Goal: Book appointment/travel/reservation

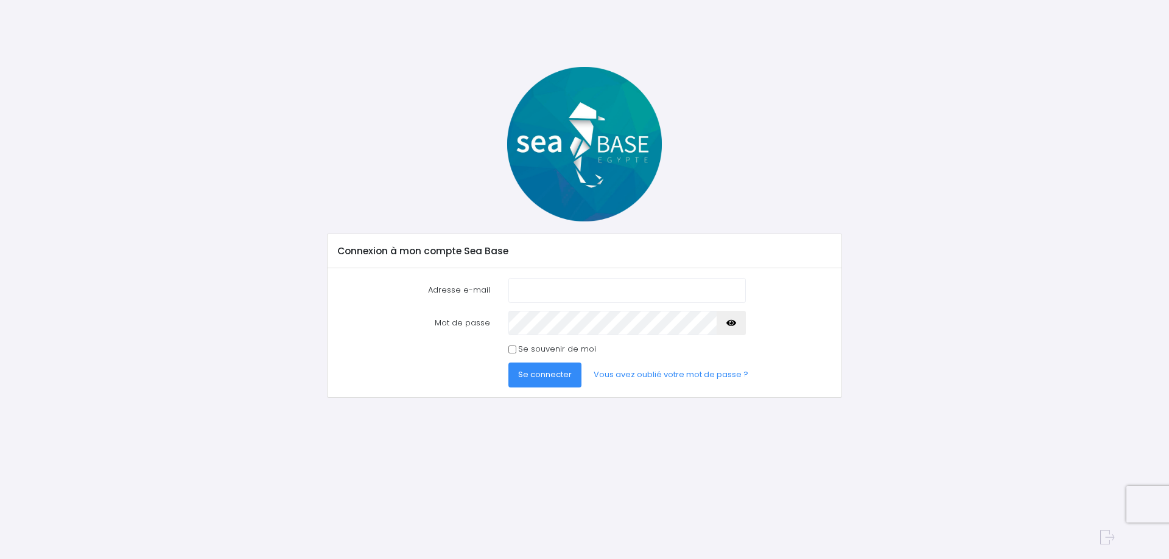
click at [589, 291] on input "Adresse e-mail" at bounding box center [626, 290] width 237 height 24
type input "pierre.loup05@gmail.com"
click at [508, 363] on button "Se connecter" at bounding box center [544, 375] width 73 height 24
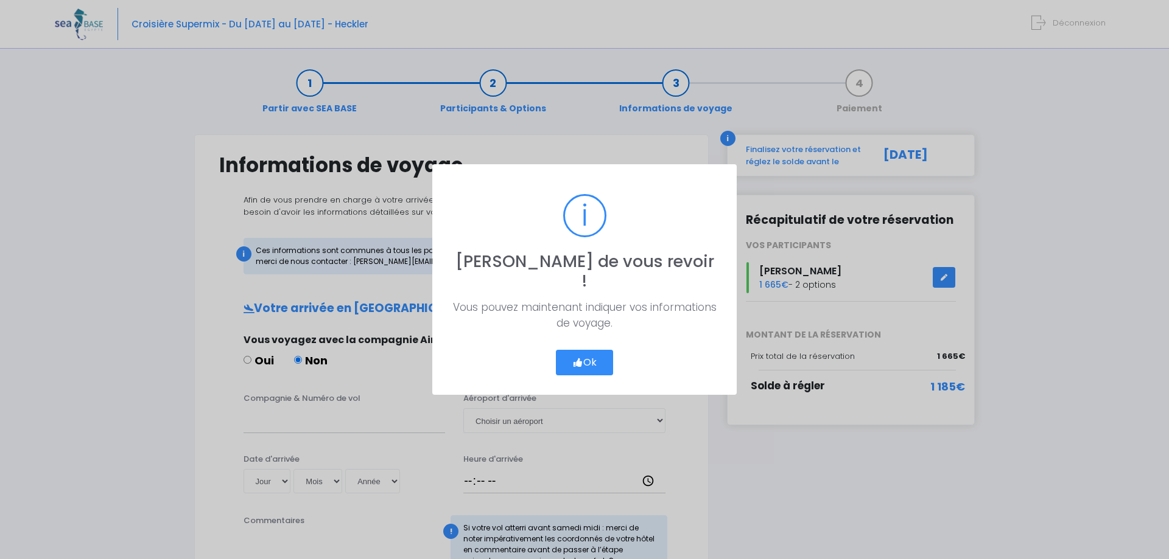
click at [583, 351] on button "Ok" at bounding box center [584, 363] width 57 height 26
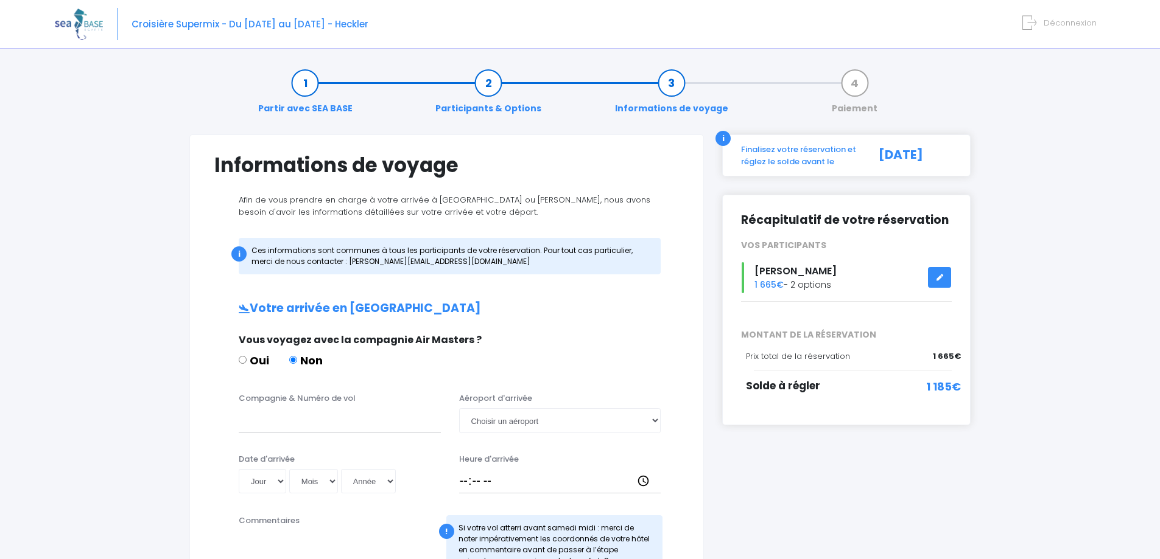
click at [933, 278] on link at bounding box center [939, 277] width 23 height 21
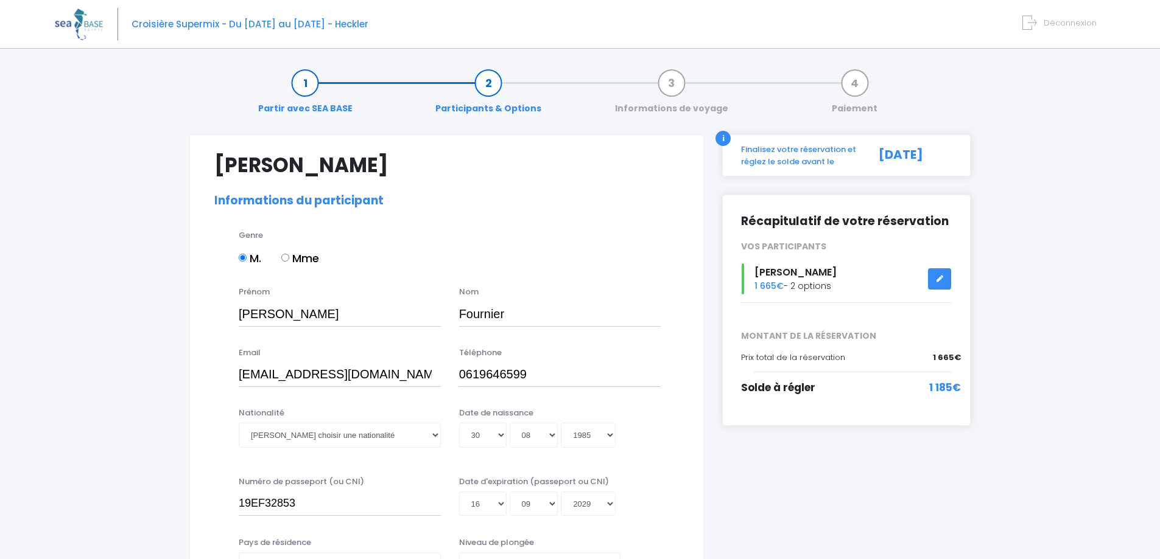
select select "MF1"
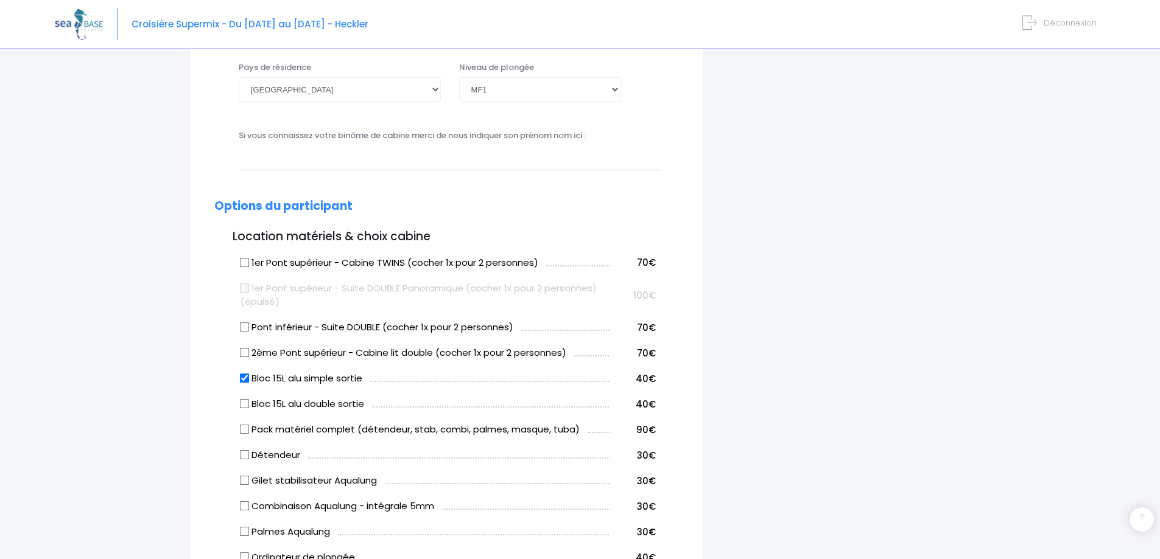
scroll to position [548, 0]
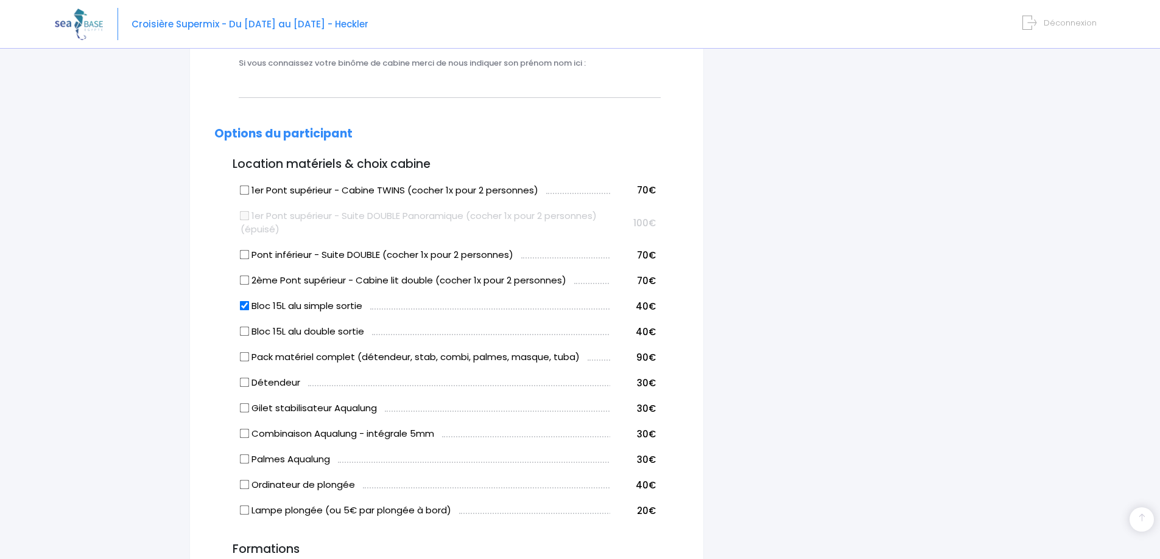
click at [245, 307] on input "Bloc 15L alu simple sortie" at bounding box center [245, 306] width 10 height 10
checkbox input "false"
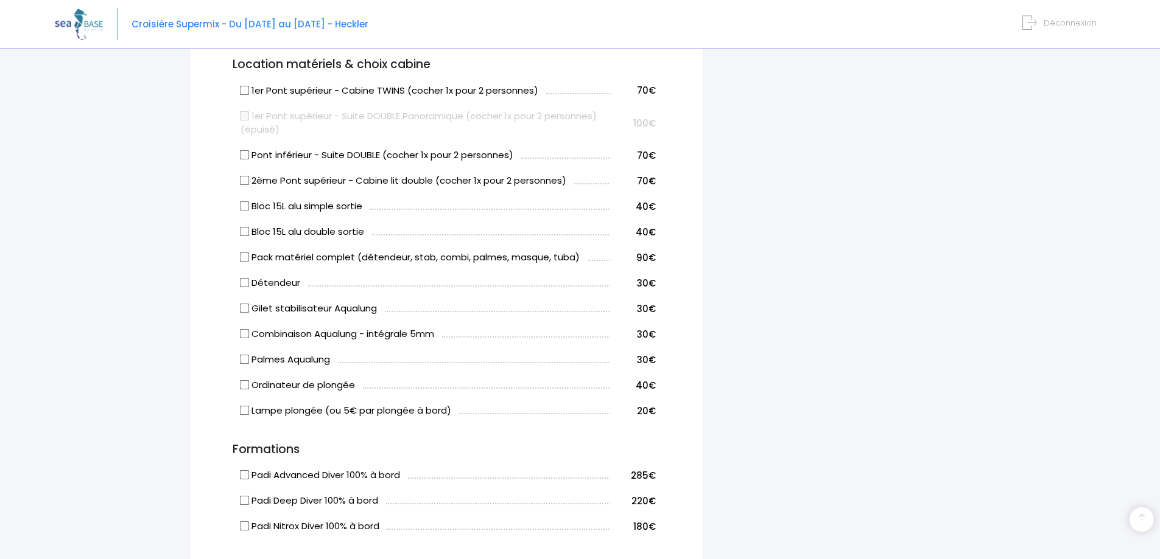
scroll to position [670, 0]
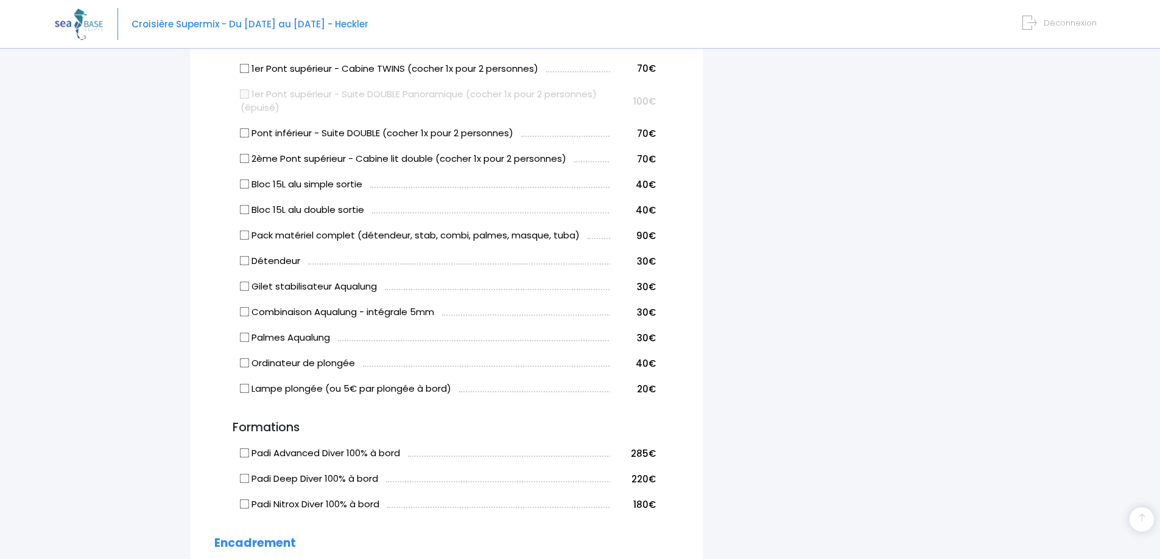
click at [246, 312] on input "Combinaison Aqualung - intégrale 5mm" at bounding box center [245, 312] width 10 height 10
checkbox input "true"
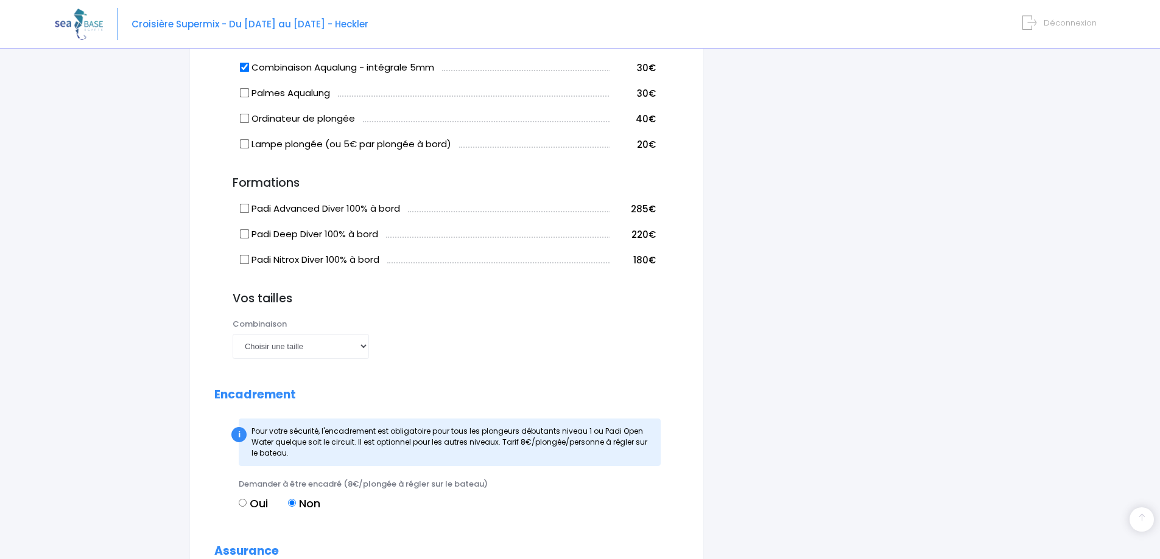
scroll to position [974, 0]
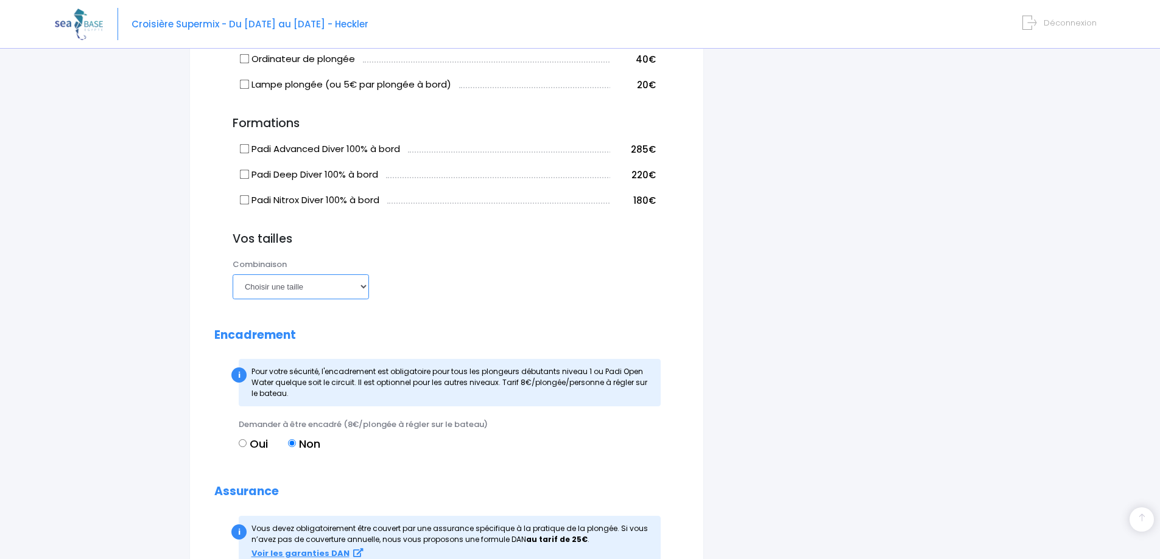
click at [362, 289] on select "Choisir une taille XS S M ML L XL XXL" at bounding box center [301, 287] width 136 height 24
click at [233, 275] on select "Choisir une taille XS S M ML L XL XXL" at bounding box center [301, 287] width 136 height 24
click at [362, 287] on select "Choisir une taille XS S M ML L XL XXL" at bounding box center [301, 287] width 136 height 24
select select "L"
click at [233, 275] on select "Choisir une taille XS S M ML L XL XXL" at bounding box center [301, 287] width 136 height 24
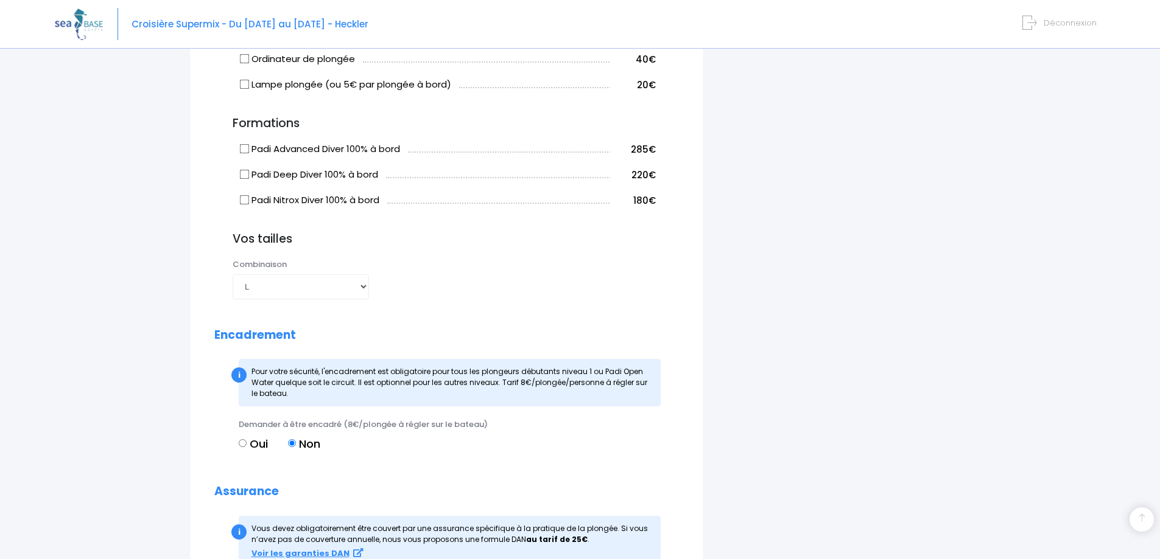
click at [460, 307] on form "Pierre-Loup Fournier Informations du participant Genre M. Mme Prénom Pierre-Lou…" at bounding box center [446, 7] width 464 height 1657
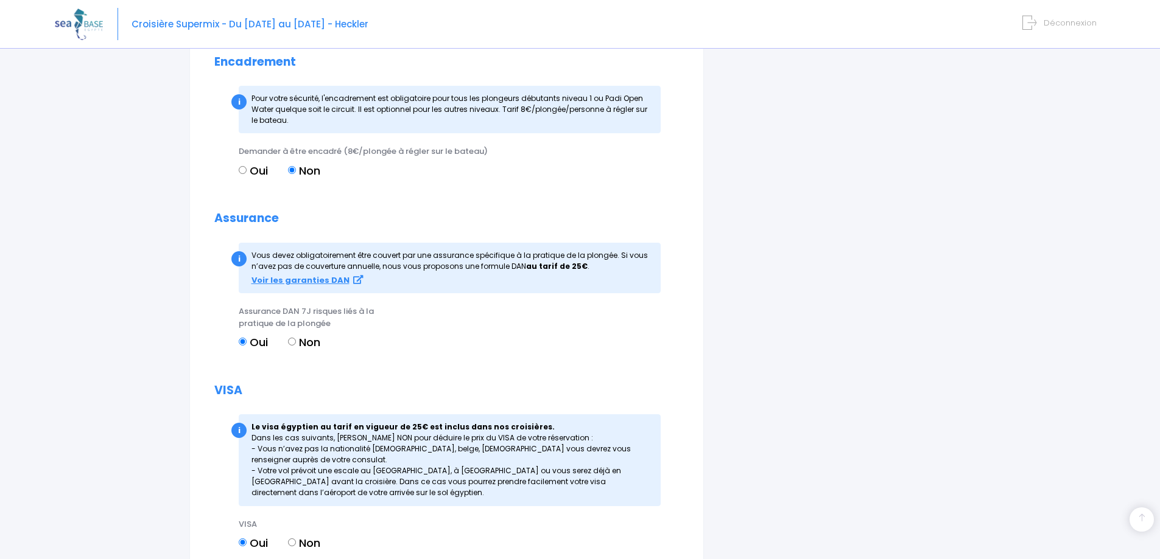
scroll to position [1217, 0]
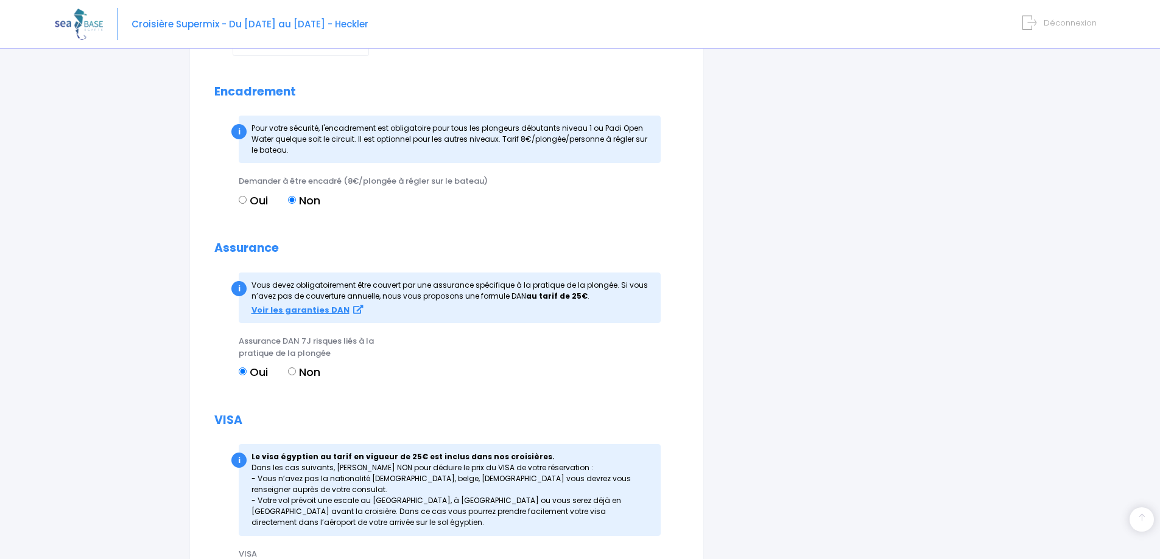
click at [292, 371] on input "Non" at bounding box center [292, 372] width 8 height 8
radio input "true"
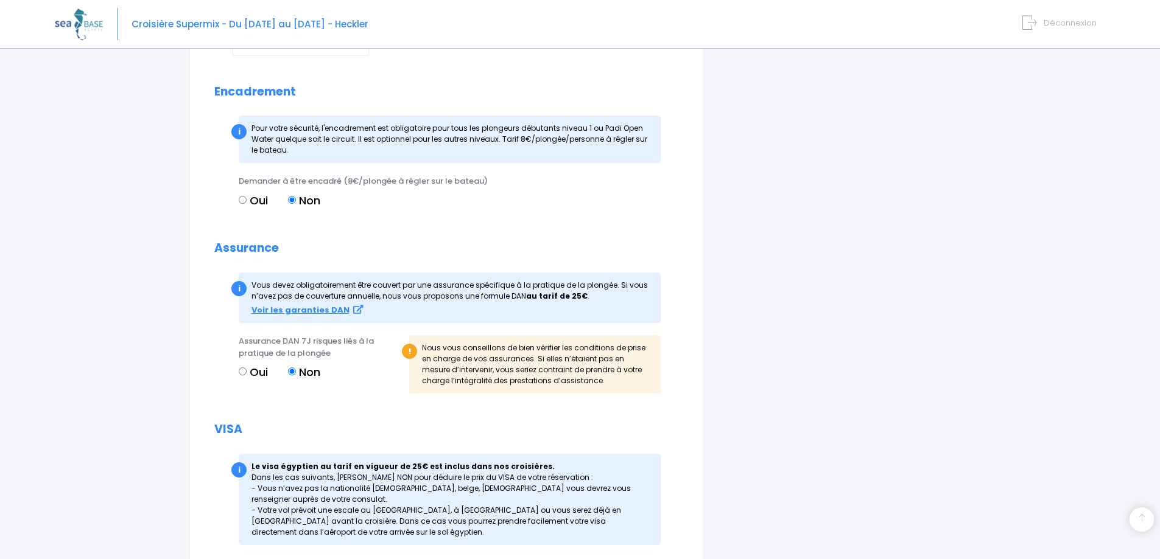
click at [244, 374] on input "Oui" at bounding box center [243, 372] width 8 height 8
radio input "true"
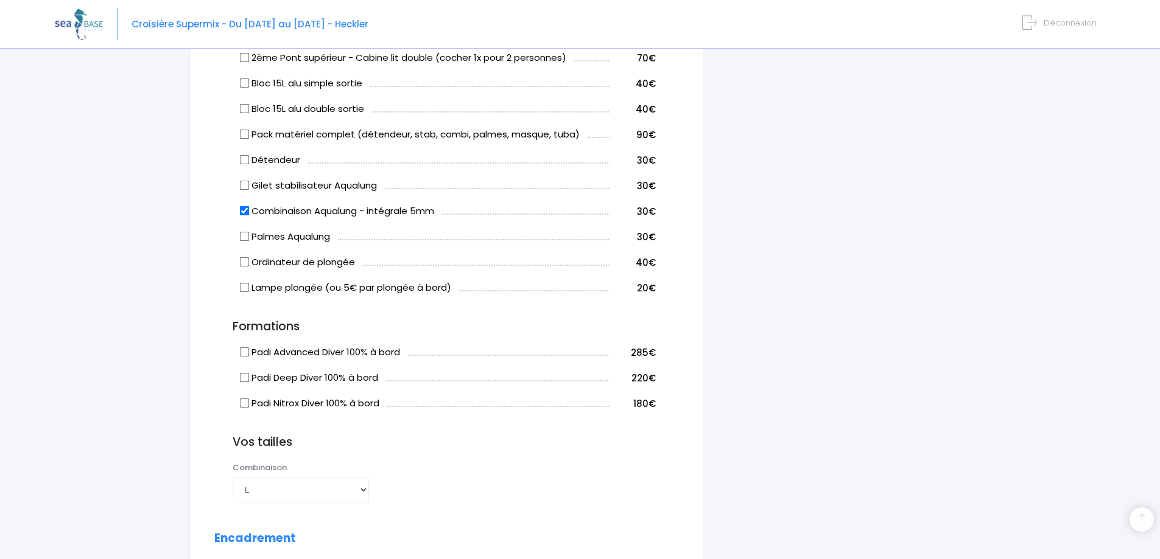
scroll to position [767, 0]
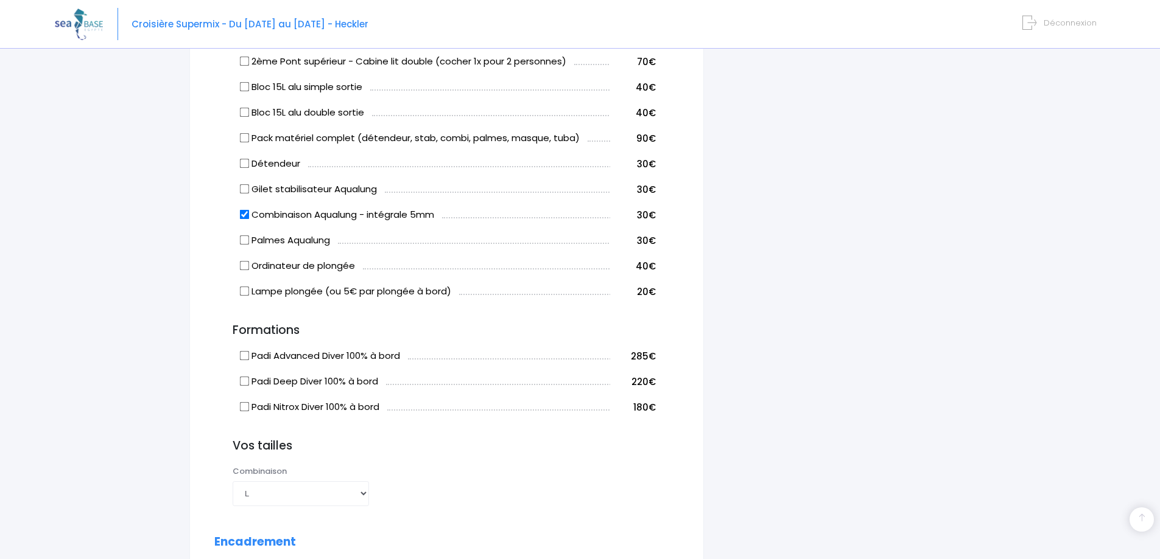
click at [246, 217] on input "Combinaison Aqualung - intégrale 5mm" at bounding box center [245, 215] width 10 height 10
checkbox input "false"
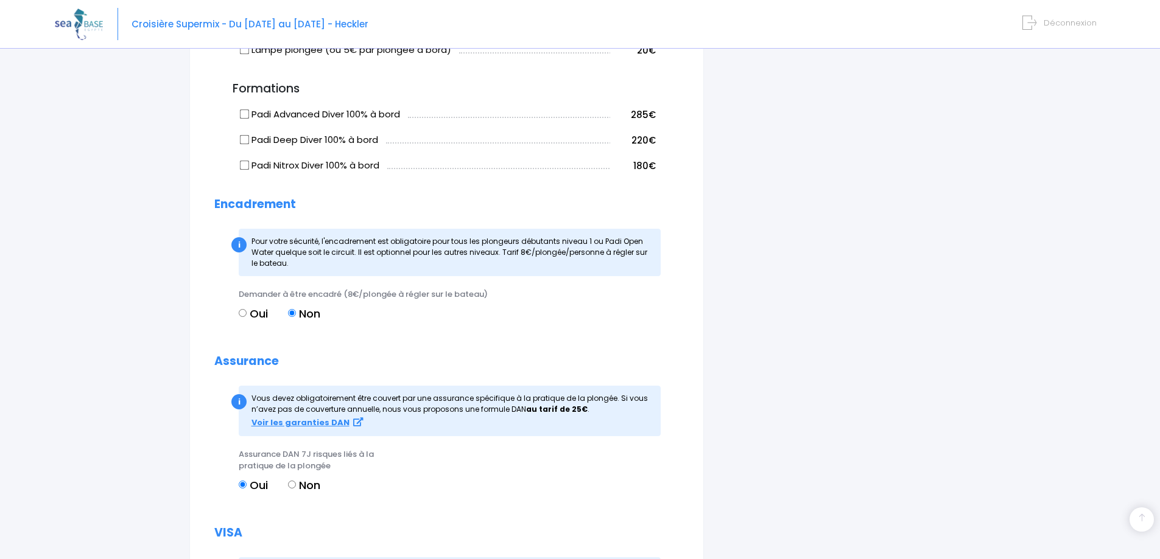
scroll to position [1071, 0]
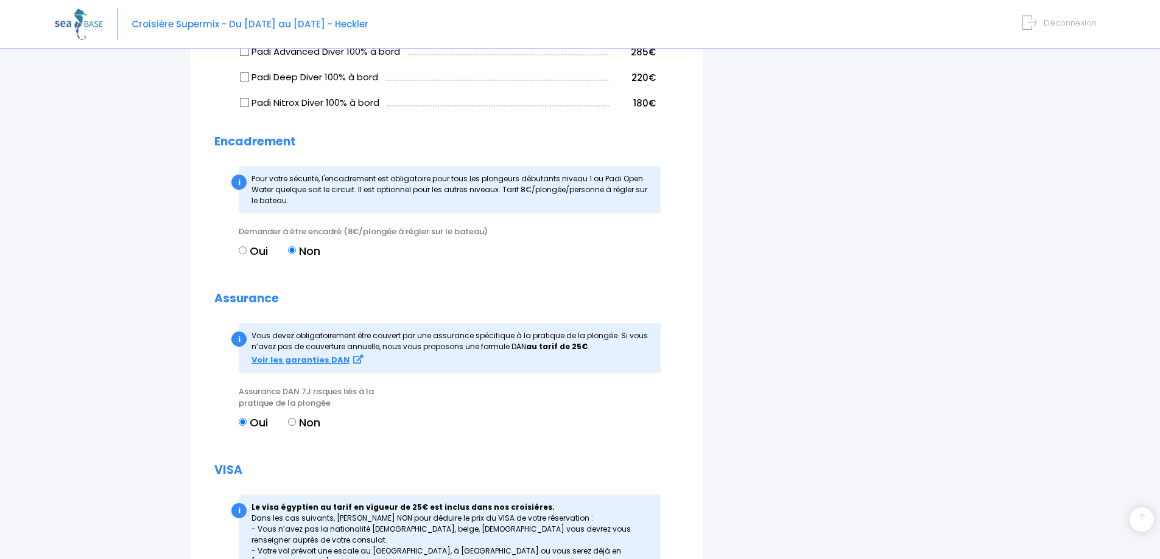
click at [296, 417] on label "Non" at bounding box center [304, 423] width 32 height 16
click at [296, 418] on input "Non" at bounding box center [292, 422] width 8 height 8
radio input "true"
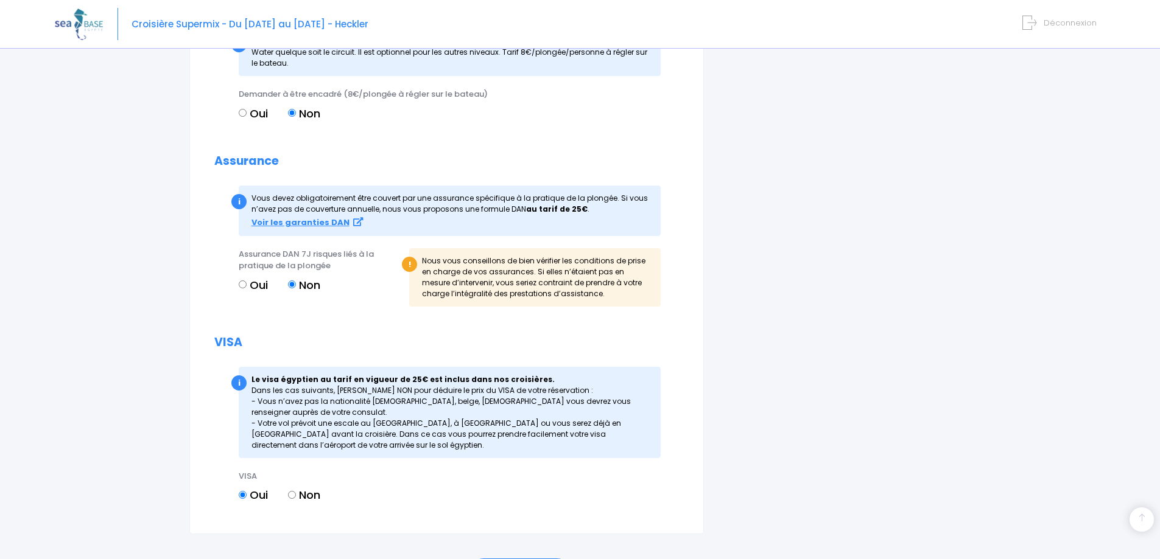
scroll to position [1289, 0]
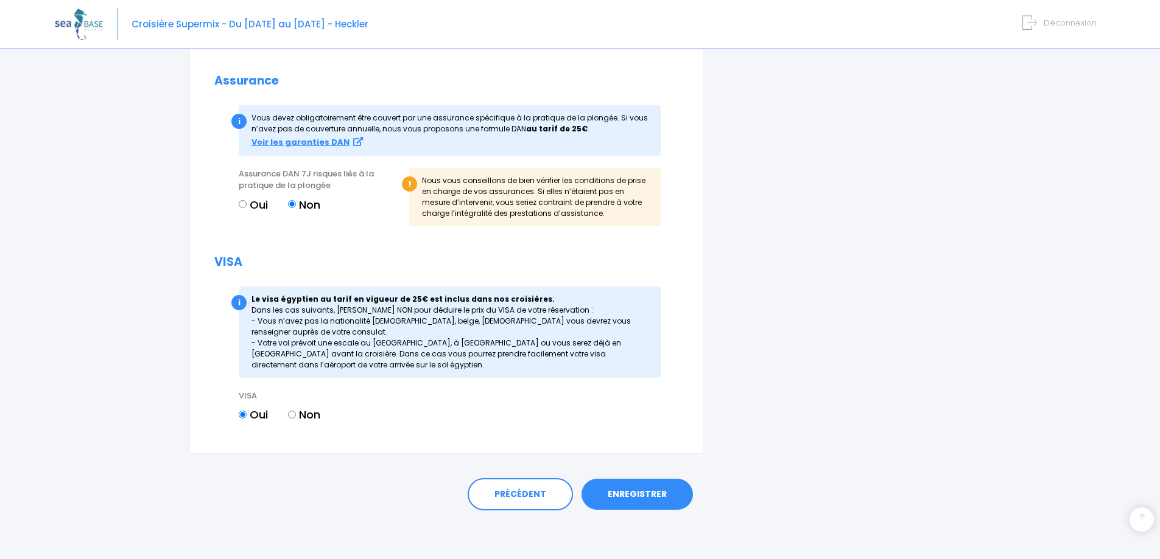
click at [296, 415] on input "Non" at bounding box center [292, 415] width 8 height 8
radio input "true"
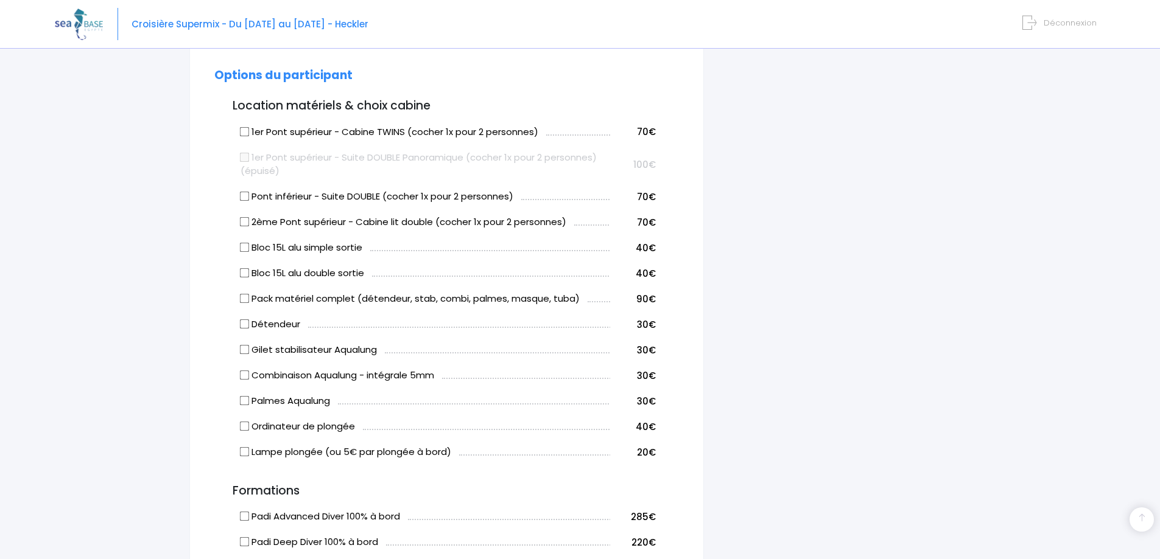
scroll to position [609, 0]
click at [245, 374] on input "Combinaison Aqualung - intégrale 5mm" at bounding box center [245, 373] width 10 height 10
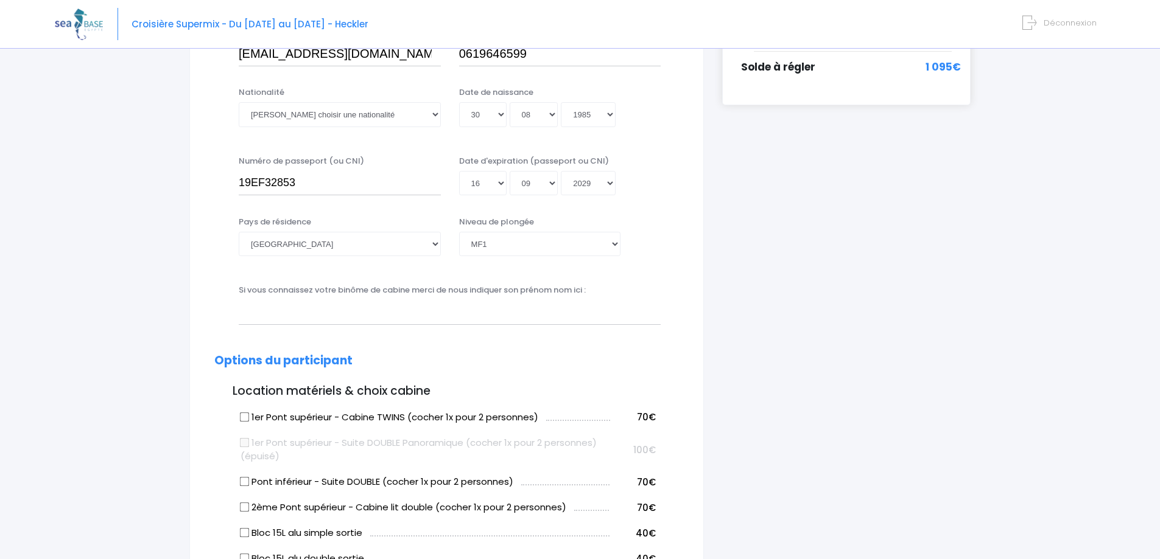
scroll to position [487, 0]
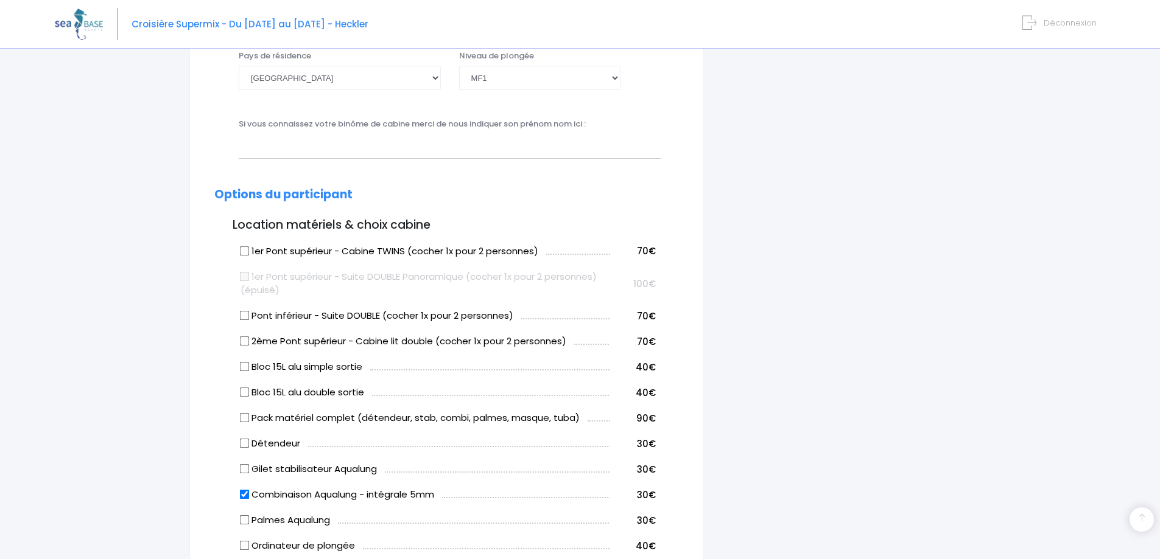
click at [247, 497] on input "Combinaison Aqualung - intégrale 5mm" at bounding box center [245, 495] width 10 height 10
checkbox input "false"
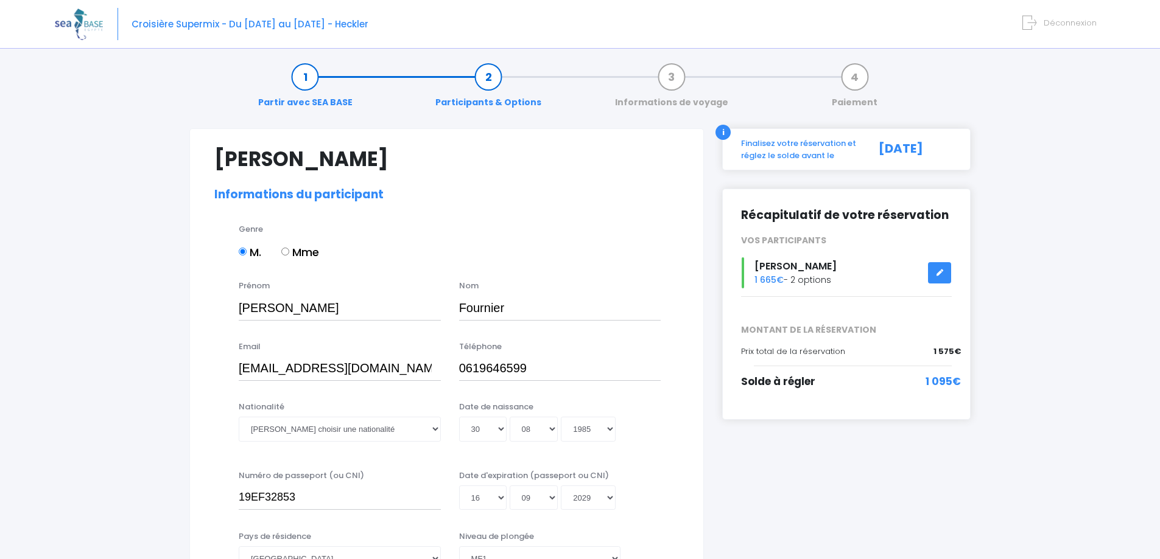
scroll to position [0, 0]
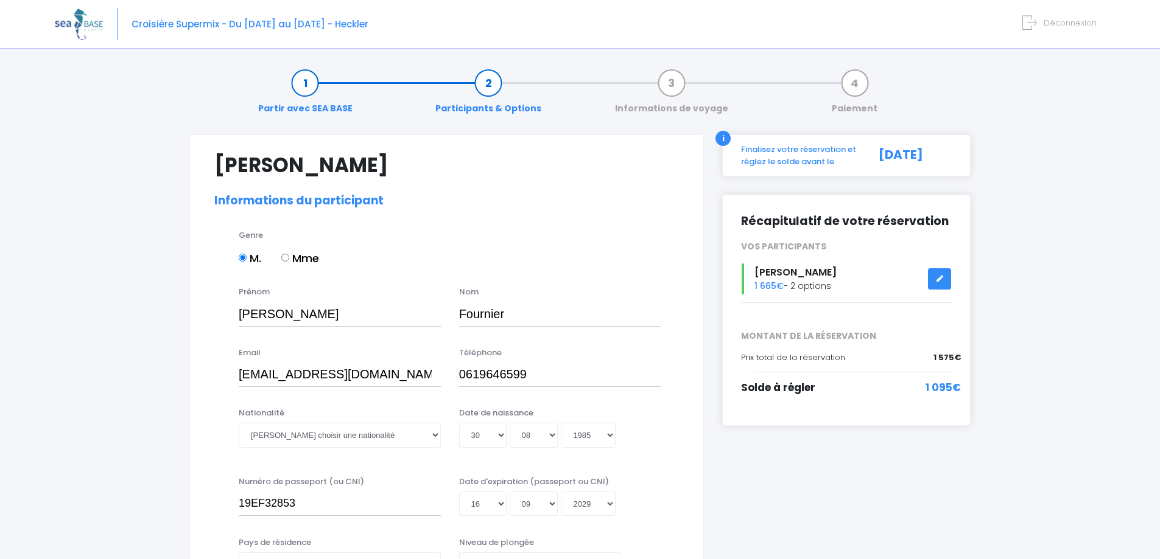
click at [939, 279] on icon at bounding box center [939, 279] width 9 height 0
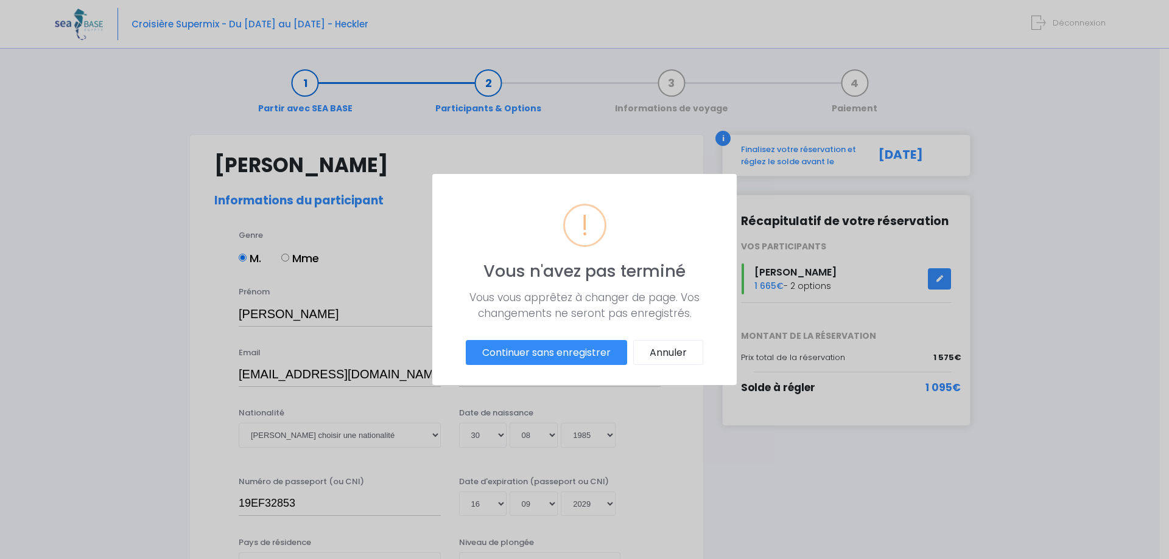
click at [587, 356] on button "Continuer sans enregistrer" at bounding box center [546, 353] width 161 height 26
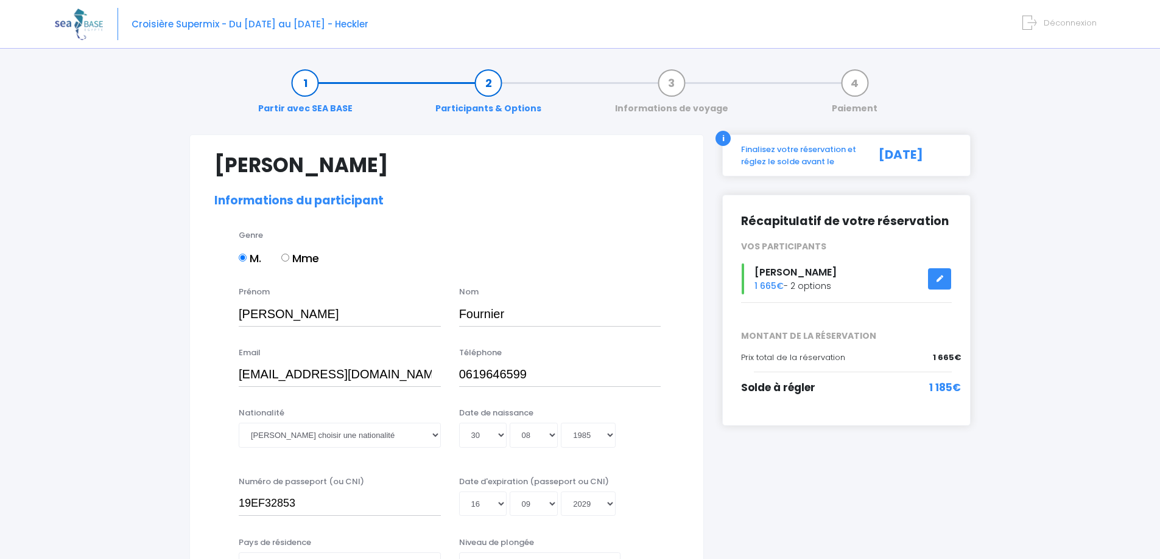
select select "MF1"
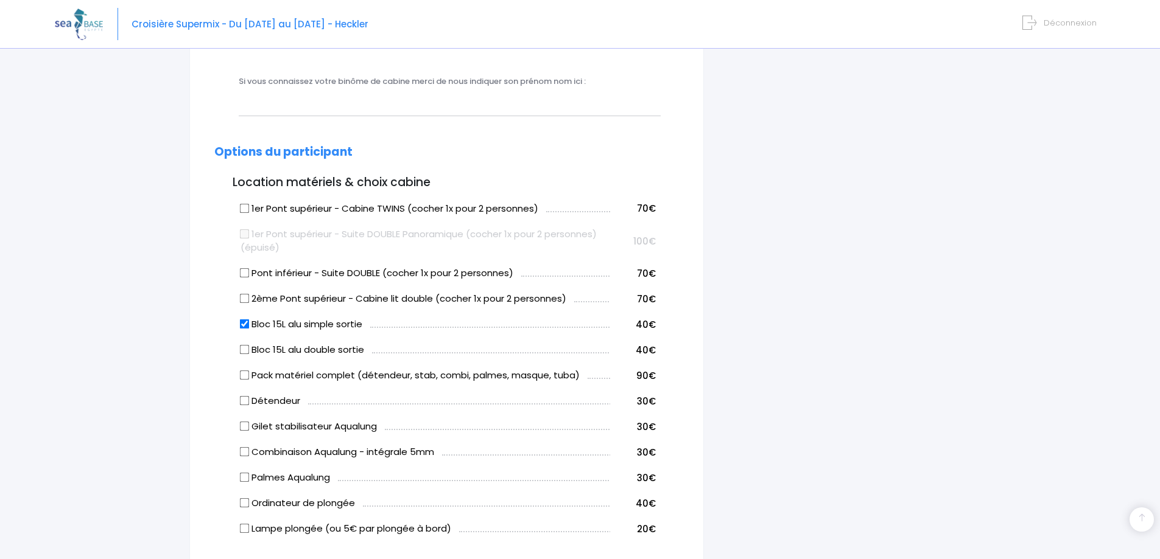
scroll to position [548, 0]
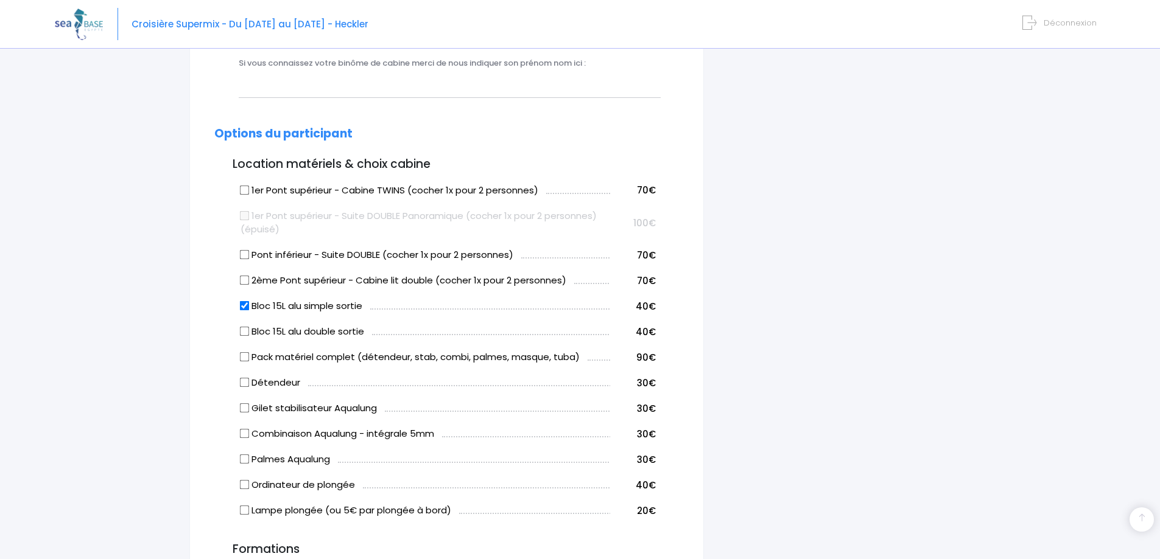
click at [247, 308] on input "Bloc 15L alu simple sortie" at bounding box center [245, 306] width 10 height 10
checkbox input "false"
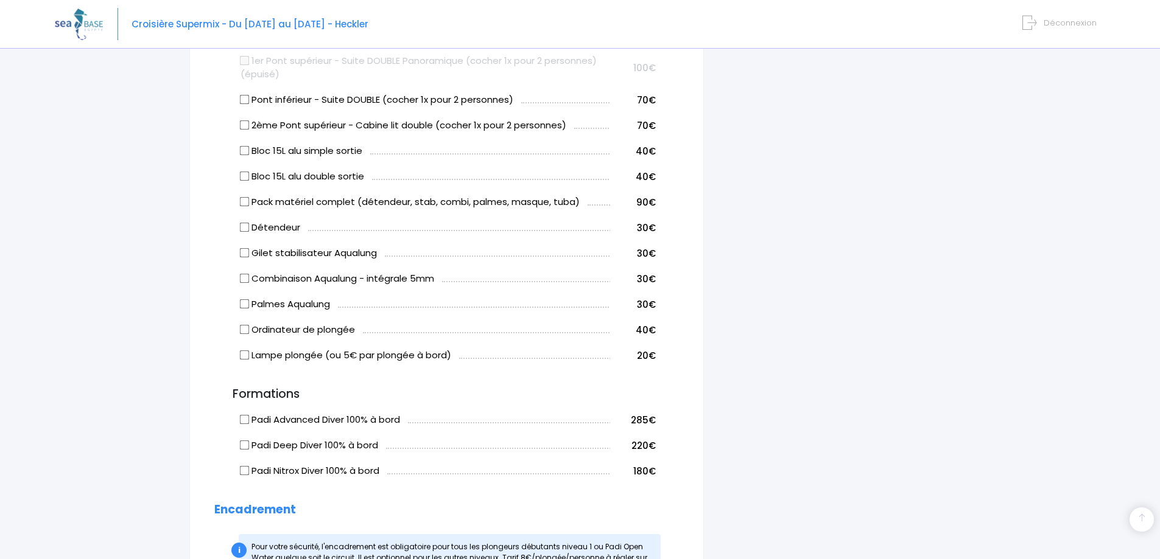
scroll to position [671, 0]
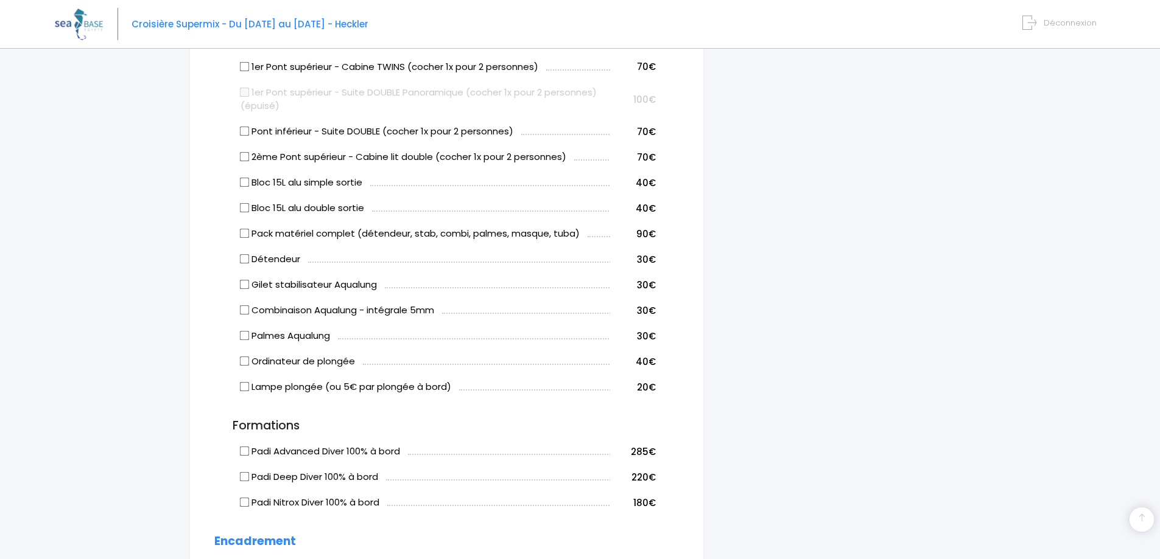
click at [247, 310] on input "Combinaison Aqualung - intégrale 5mm" at bounding box center [245, 311] width 10 height 10
checkbox input "true"
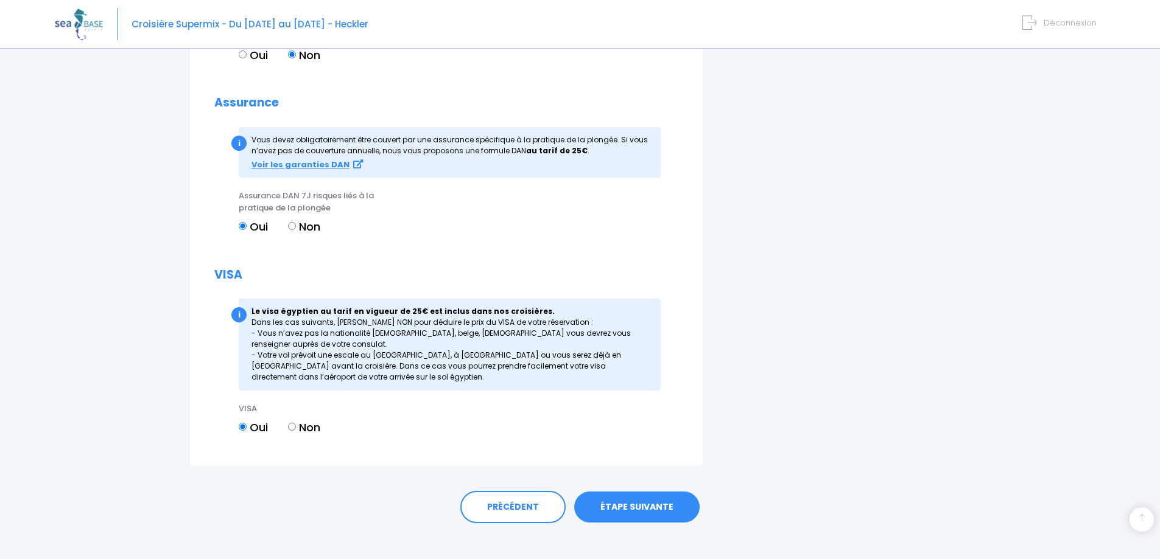
scroll to position [1376, 0]
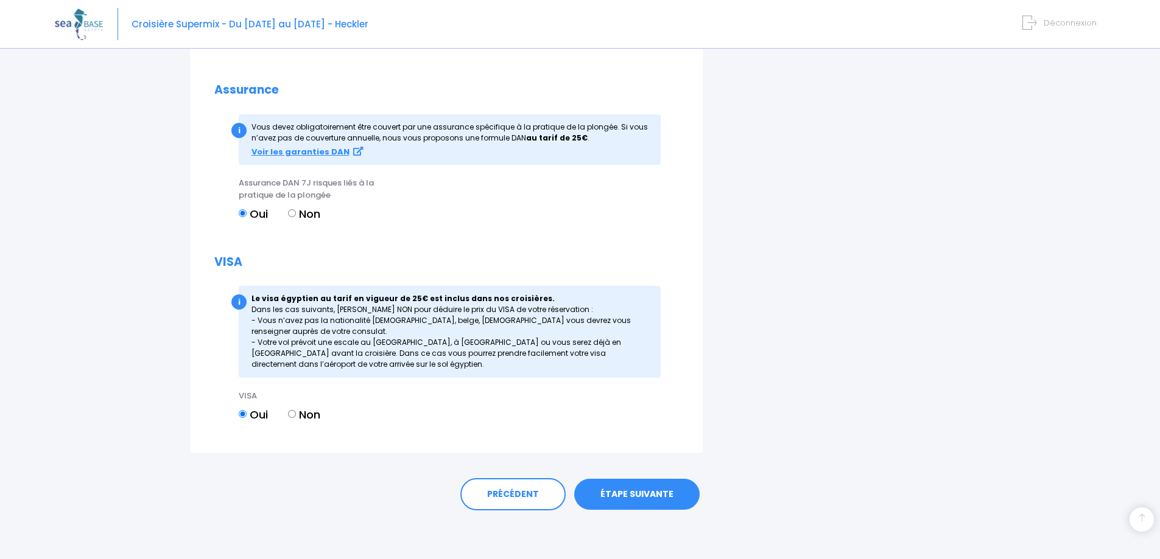
click at [627, 496] on link "ÉTAPE SUIVANTE" at bounding box center [636, 495] width 125 height 32
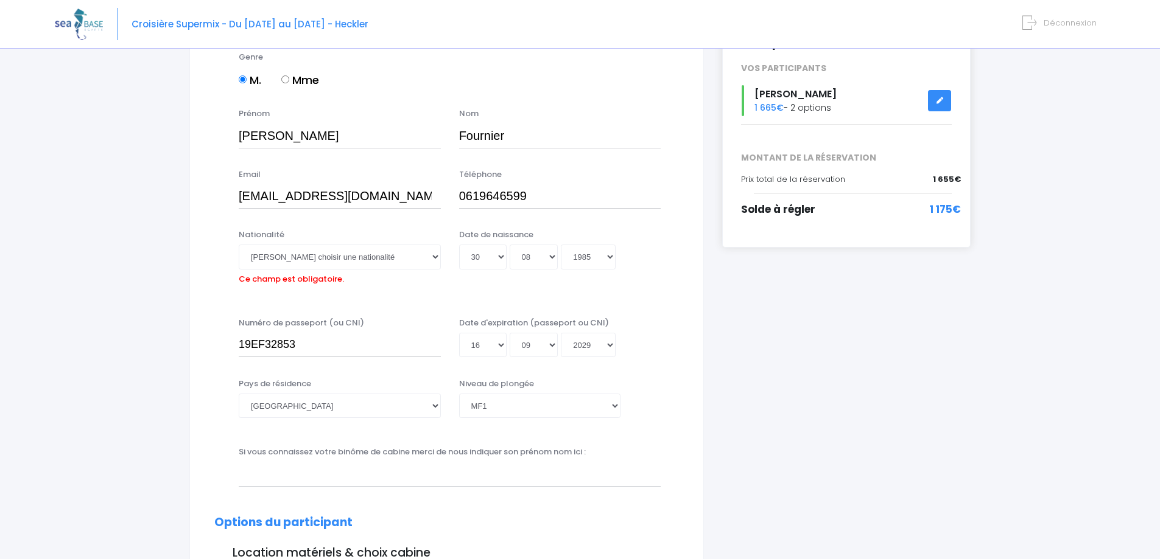
scroll to position [180, 0]
click at [431, 259] on select "Veuillez choisir une nationalité Afghane Albanaise Algerienne Allemande America…" at bounding box center [340, 255] width 202 height 24
select select "Française"
click at [239, 243] on select "Veuillez choisir une nationalité Afghane Albanaise Algerienne Allemande America…" at bounding box center [340, 255] width 202 height 24
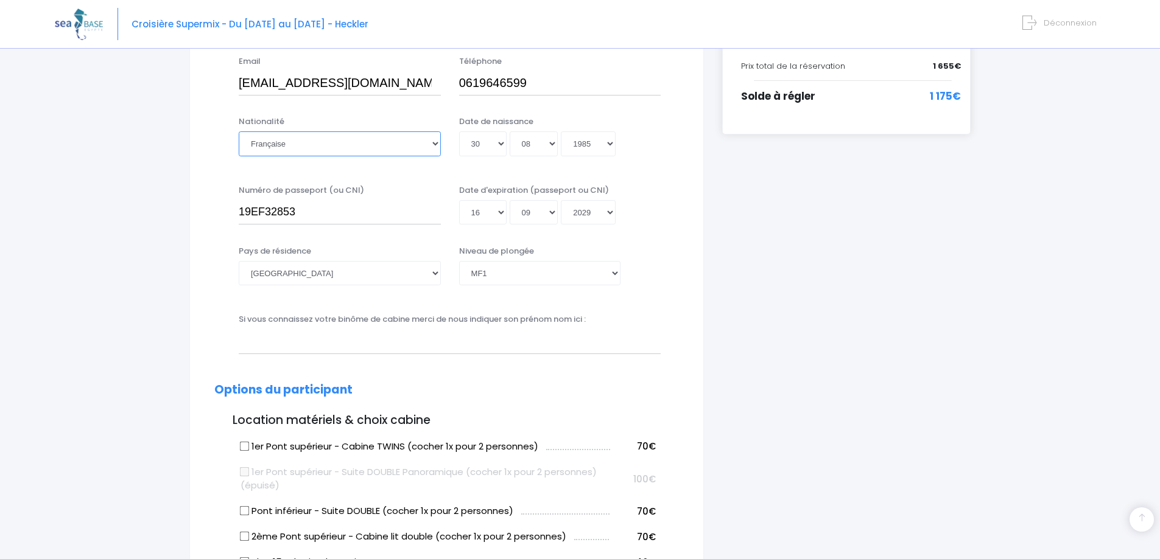
scroll to position [301, 0]
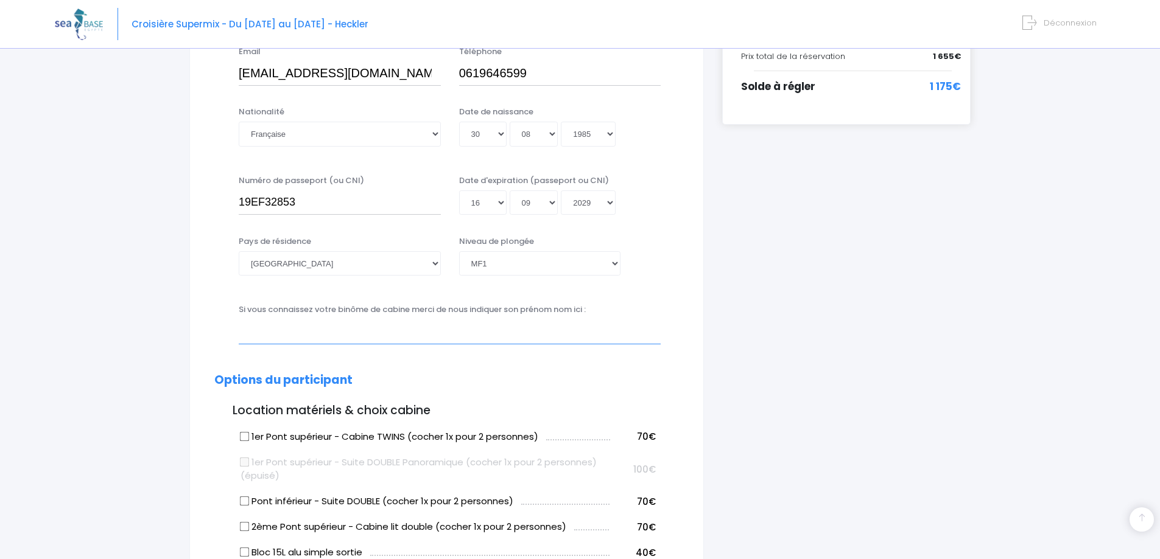
click at [441, 335] on input "text" at bounding box center [450, 332] width 422 height 24
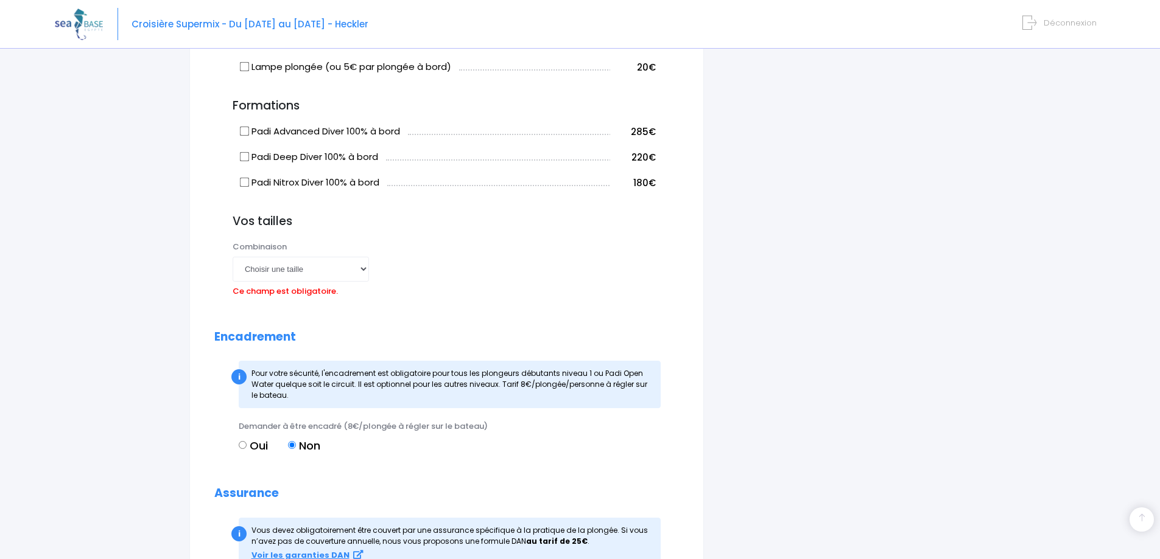
scroll to position [1032, 0]
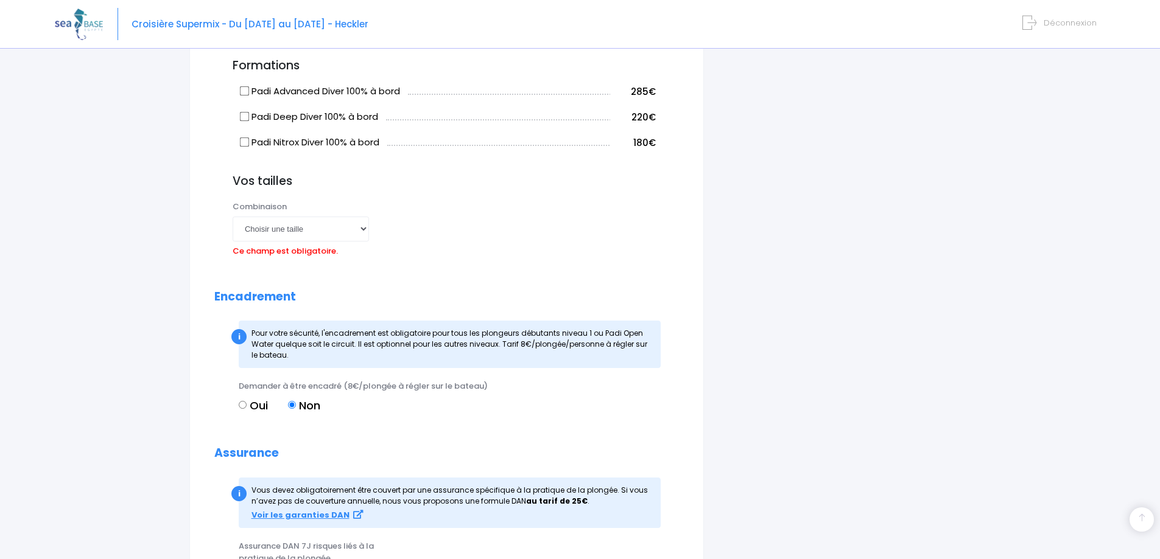
type input "Thomas Chamussy"
click at [360, 232] on select "Choisir une taille XS S M ML L XL XXL" at bounding box center [301, 229] width 136 height 24
select select "L"
click at [233, 217] on select "Choisir une taille XS S M ML L XL XXL" at bounding box center [301, 229] width 136 height 24
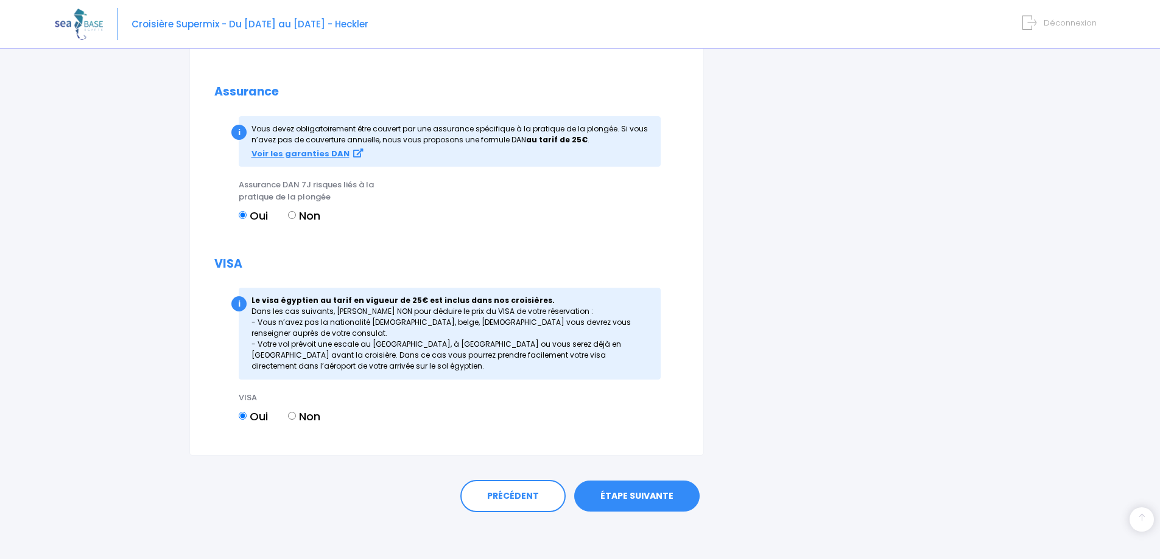
scroll to position [1376, 0]
click at [611, 492] on link "ÉTAPE SUIVANTE" at bounding box center [636, 495] width 125 height 32
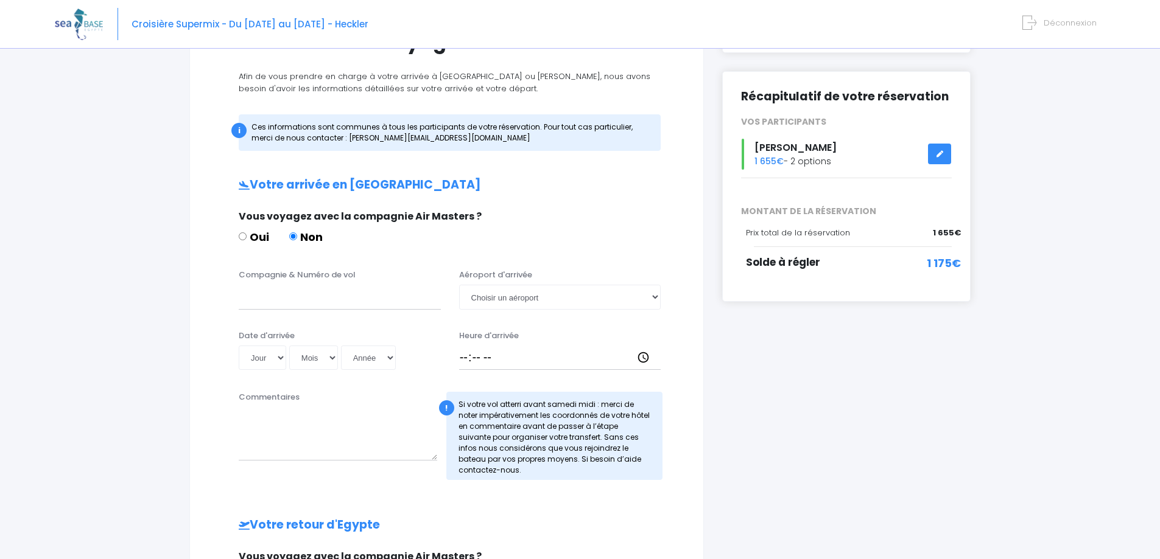
scroll to position [145, 0]
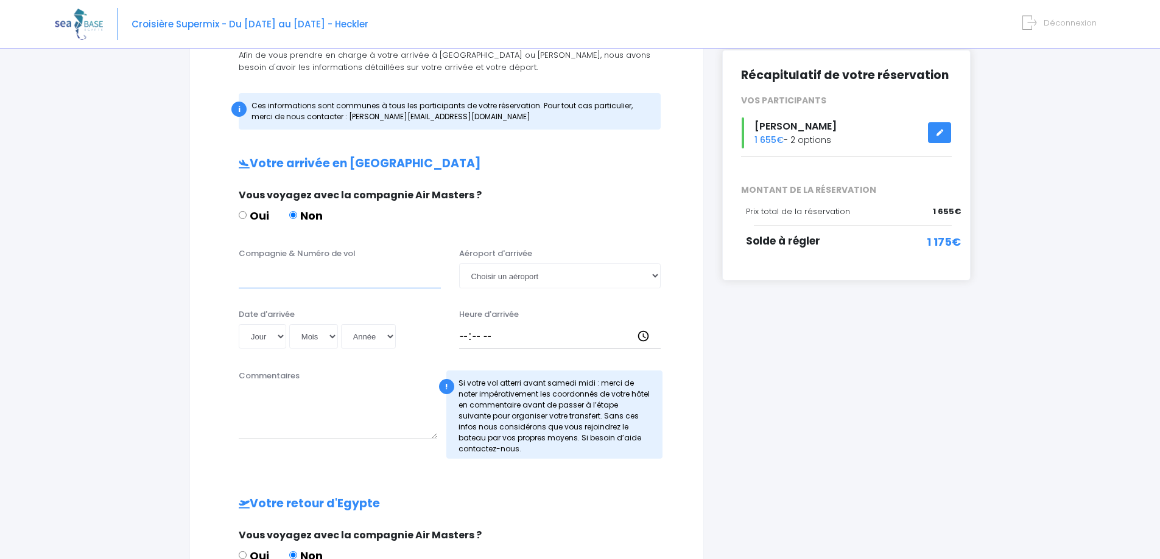
click at [355, 282] on input "Compagnie & Numéro de vol" at bounding box center [340, 276] width 202 height 24
click at [304, 275] on input "Compagnie & Numéro de vol" at bounding box center [340, 276] width 202 height 24
type input "Lufthansa - LH4480"
click at [607, 273] on select "Choisir un aéroport [GEOGRAPHIC_DATA][PERSON_NAME]" at bounding box center [560, 276] width 202 height 24
select select "Hurghada"
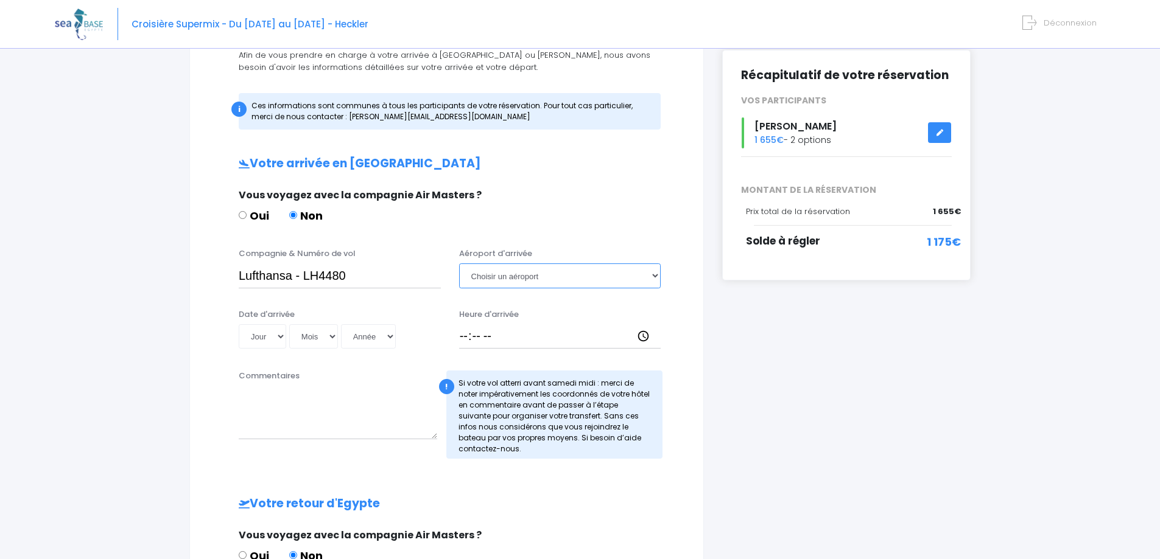
click at [459, 264] on select "Choisir un aéroport [GEOGRAPHIC_DATA][PERSON_NAME]" at bounding box center [560, 276] width 202 height 24
click at [276, 336] on select "Jour 01 02 03 04 05 06 07 08 09 10 11 12 13 14 15 16 17 18 19 20 21 22 23 24 25…" at bounding box center [262, 336] width 47 height 24
select select "08"
click at [239, 324] on select "Jour 01 02 03 04 05 06 07 08 09 10 11 12 13 14 15 16 17 18 19 20 21 22 23 24 25…" at bounding box center [262, 336] width 47 height 24
click at [331, 338] on select "Mois 01 02 03 04 05 06 07 08 09 10 11 12" at bounding box center [313, 336] width 49 height 24
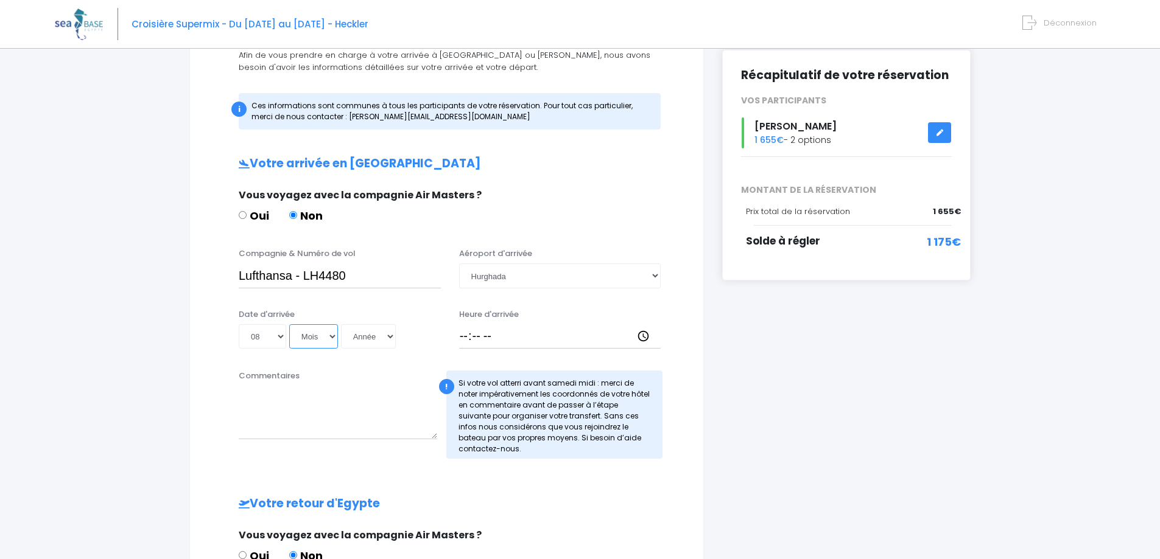
select select "11"
click at [289, 324] on select "Mois 01 02 03 04 05 06 07 08 09 10 11 12" at bounding box center [313, 336] width 49 height 24
click at [390, 339] on select "Année 2045 2044 2043 2042 2041 2040 2039 2038 2037 2036 2035 2034 2033 2032 203…" at bounding box center [368, 336] width 55 height 24
select select "2025"
click at [341, 324] on select "Année 2045 2044 2043 2042 2041 2040 2039 2038 2037 2036 2035 2034 2033 2032 203…" at bounding box center [368, 336] width 55 height 24
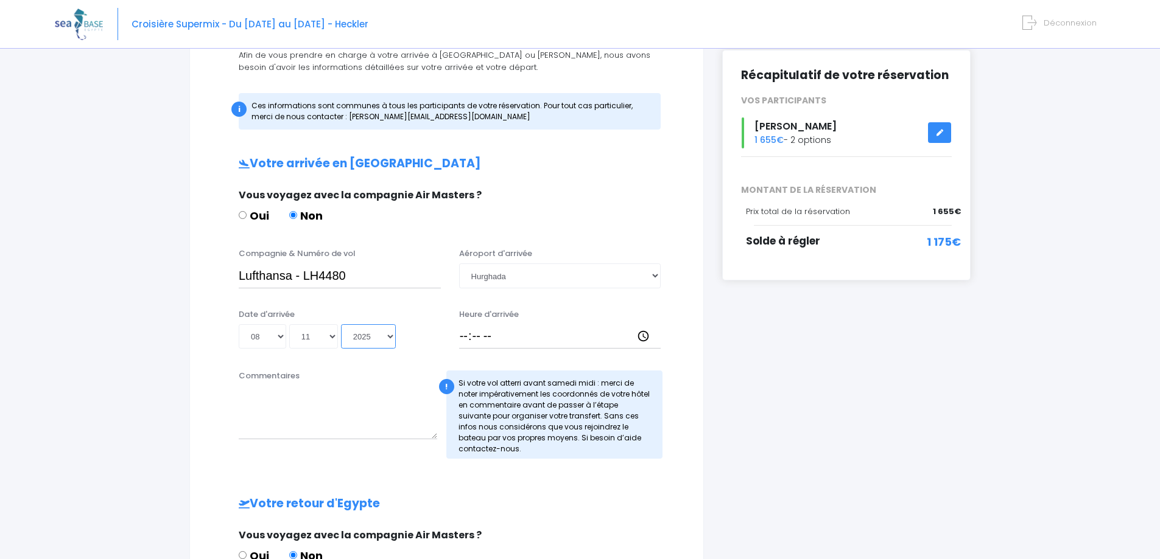
type input "2025-11-08"
click at [493, 334] on input "Heure d'arrivée" at bounding box center [560, 336] width 202 height 24
type input "18:00"
click at [362, 422] on textarea "Commentaires" at bounding box center [338, 413] width 198 height 54
type textarea "C"
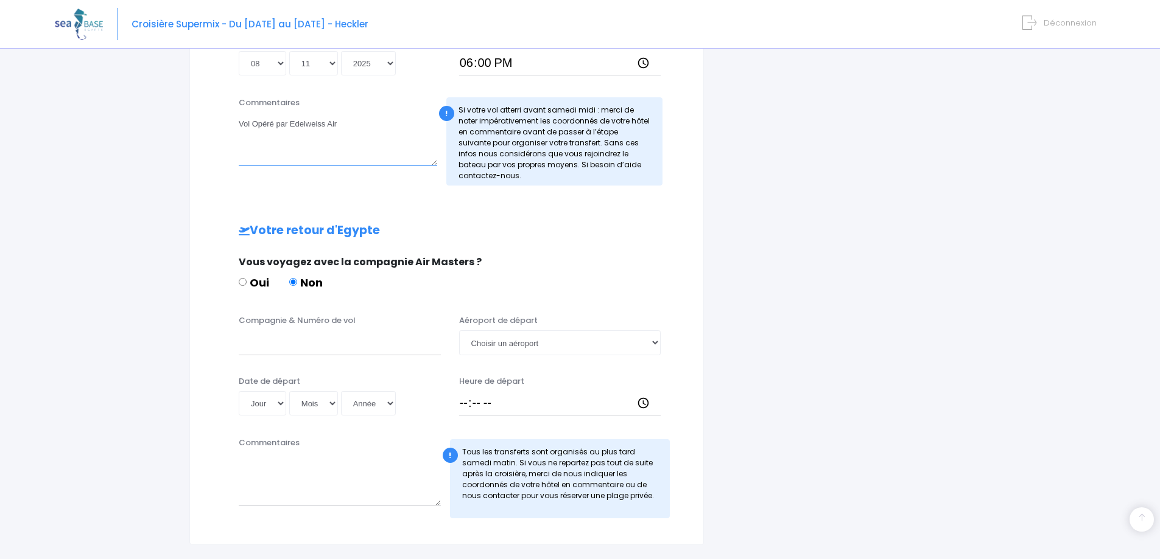
scroll to position [510, 0]
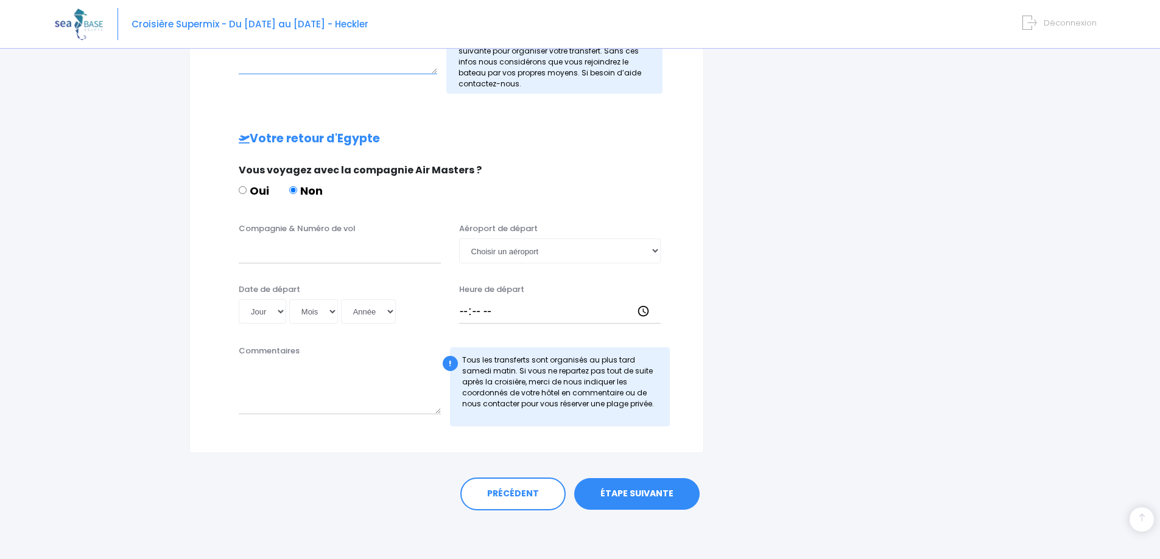
type textarea "Vol Opéré par Edelweiss Air"
click at [314, 260] on input "Compagnie & Numéro de vol" at bounding box center [340, 251] width 202 height 24
type input "Brussels Airlines - SN3336"
click at [504, 250] on select "Choisir un aéroport Hurghada Marsa Alam" at bounding box center [560, 251] width 202 height 24
select select "Hurghada"
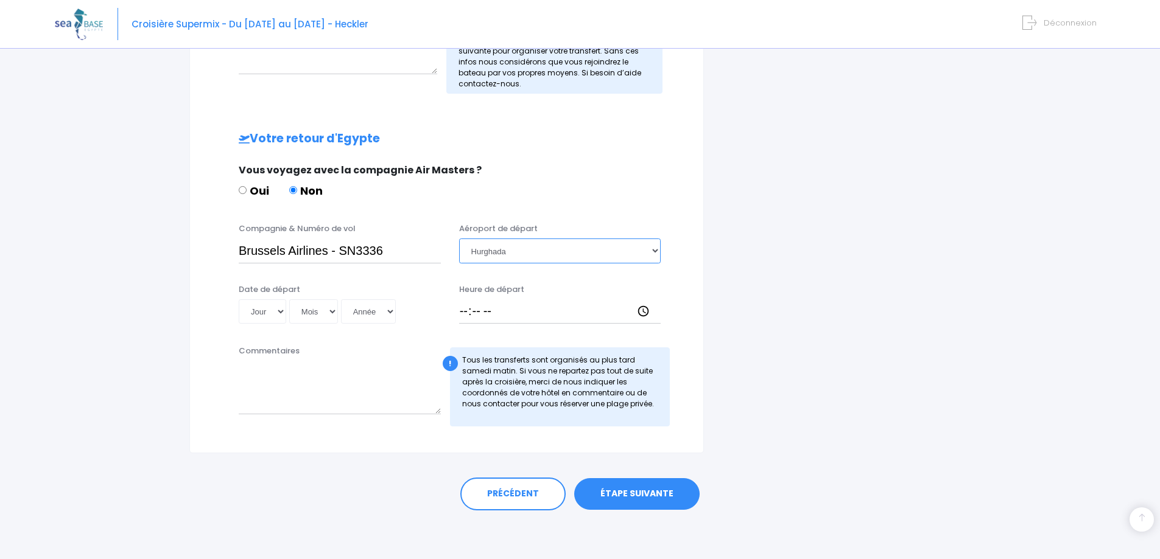
click at [459, 239] on select "Choisir un aéroport Hurghada Marsa Alam" at bounding box center [560, 251] width 202 height 24
click at [275, 313] on select "Jour 01 02 03 04 05 06 07 08 09 10 11 12 13 14 15 16 17 18 19 20 21 22 23 24 25…" at bounding box center [262, 311] width 47 height 24
select select "15"
click at [239, 299] on select "Jour 01 02 03 04 05 06 07 08 09 10 11 12 13 14 15 16 17 18 19 20 21 22 23 24 25…" at bounding box center [262, 311] width 47 height 24
click at [327, 313] on select "Mois 01 02 03 04 05 06 07 08 09 10 11 12" at bounding box center [313, 311] width 49 height 24
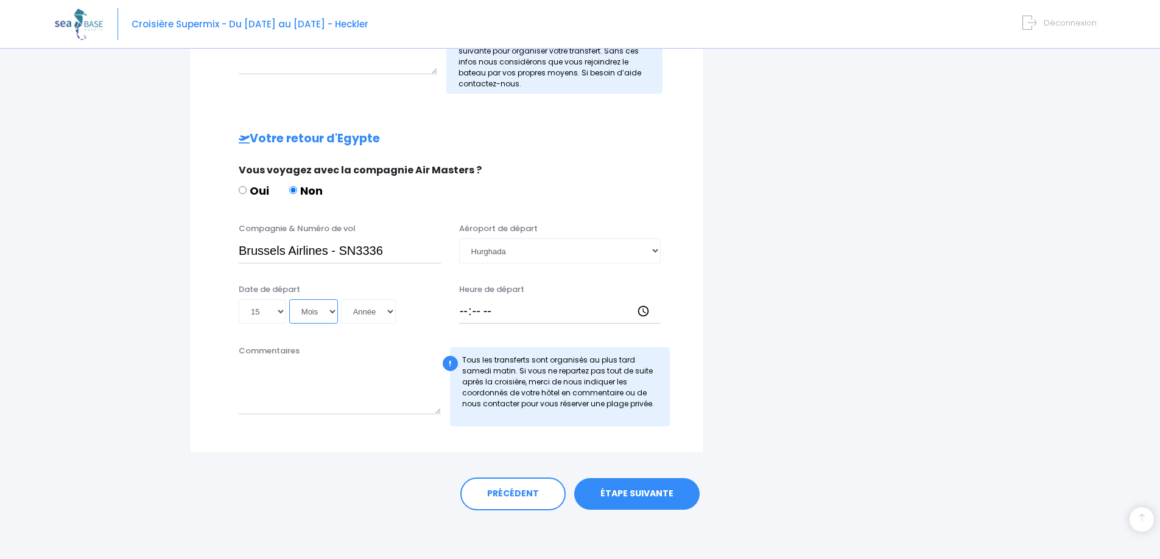
click at [289, 299] on select "Mois 01 02 03 04 05 06 07 08 09 10 11 12" at bounding box center [313, 311] width 49 height 24
click at [331, 310] on select "Mois 01 02 03 04 05 06 07 08 09 10 11 12" at bounding box center [313, 311] width 49 height 24
select select "11"
click at [289, 299] on select "Mois 01 02 03 04 05 06 07 08 09 10 11 12" at bounding box center [313, 311] width 49 height 24
click at [382, 315] on select "Année 2045 2044 2043 2042 2041 2040 2039 2038 2037 2036 2035 2034 2033 2032 203…" at bounding box center [368, 311] width 55 height 24
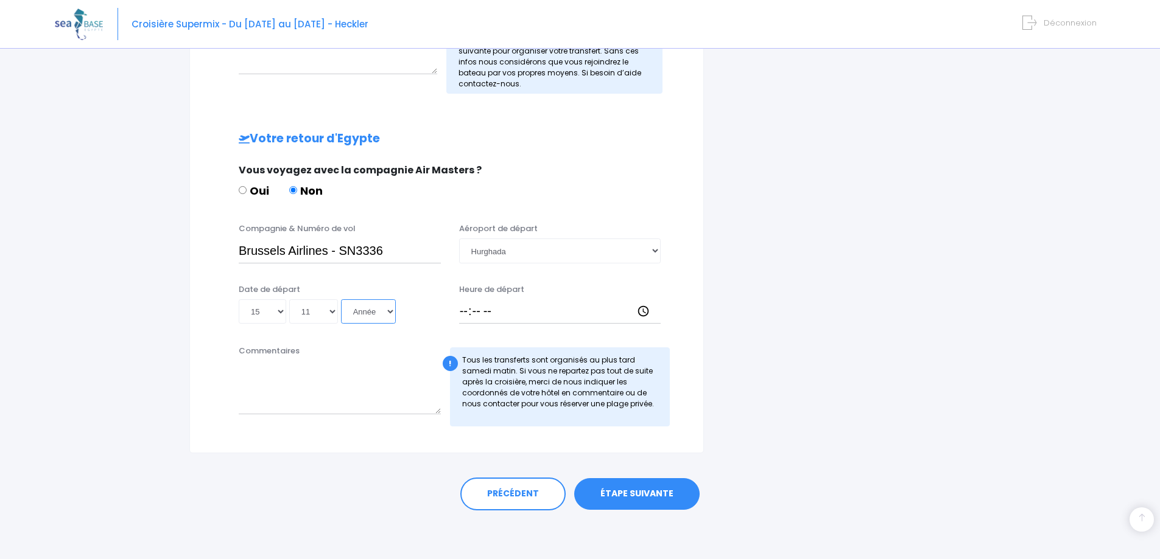
select select "2025"
click at [341, 299] on select "Année 2045 2044 2043 2042 2041 2040 2039 2038 2037 2036 2035 2034 2033 2032 203…" at bounding box center [368, 311] width 55 height 24
type input "2025-11-15"
click at [489, 316] on input "Heure de départ" at bounding box center [560, 311] width 202 height 24
click at [465, 318] on input "15:40" at bounding box center [560, 311] width 202 height 24
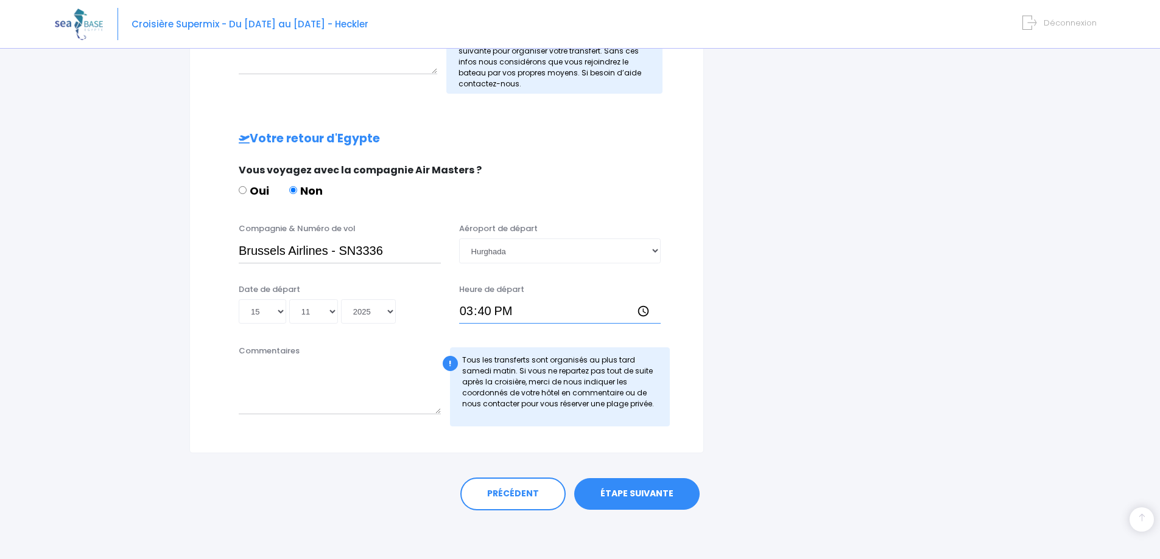
click at [465, 318] on input "15:40" at bounding box center [560, 311] width 202 height 24
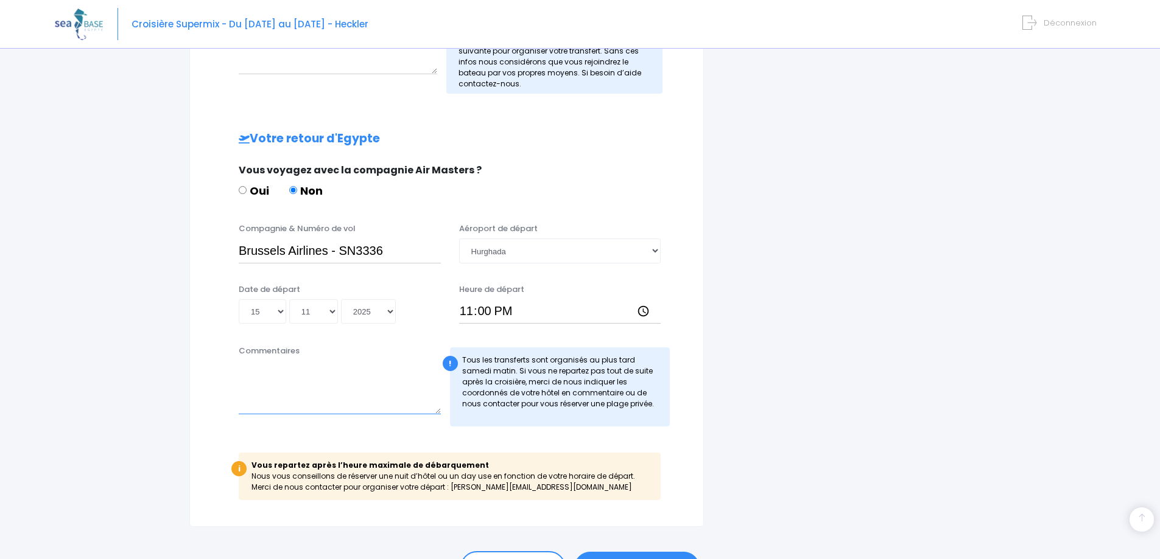
click at [368, 402] on textarea "Commentaires" at bounding box center [340, 388] width 202 height 54
click at [466, 310] on input "23:00" at bounding box center [560, 311] width 202 height 24
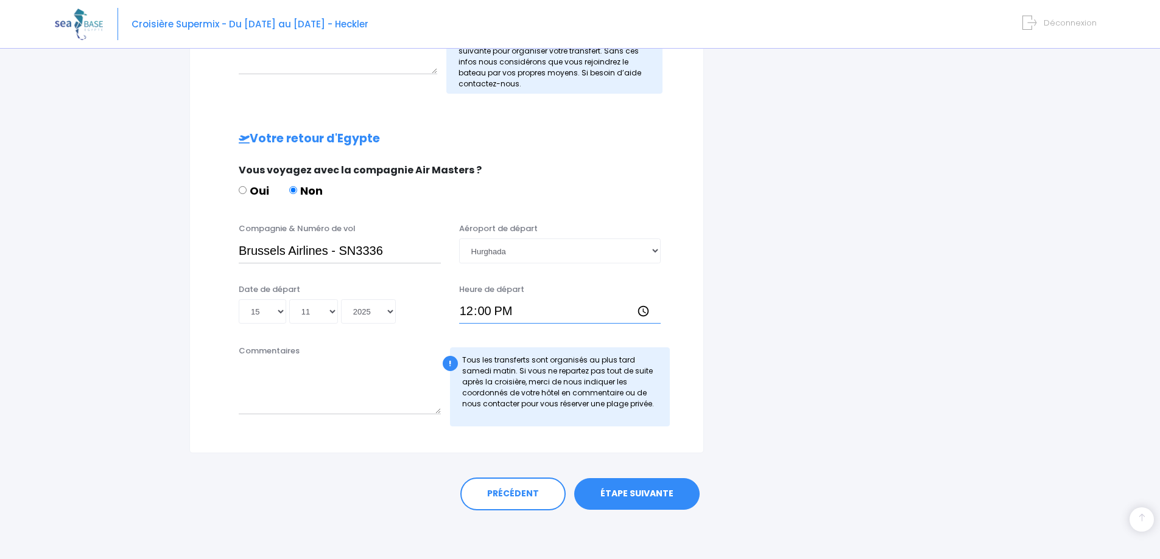
click at [466, 310] on input "12:00" at bounding box center [560, 311] width 202 height 24
type input "23:00"
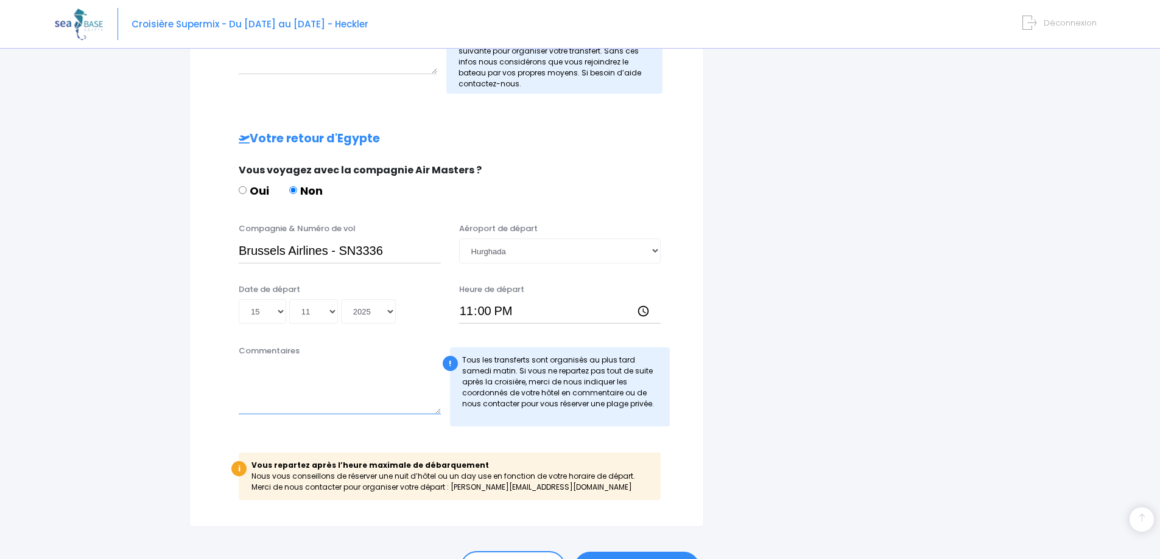
click at [388, 392] on textarea "Commentaires" at bounding box center [340, 388] width 202 height 54
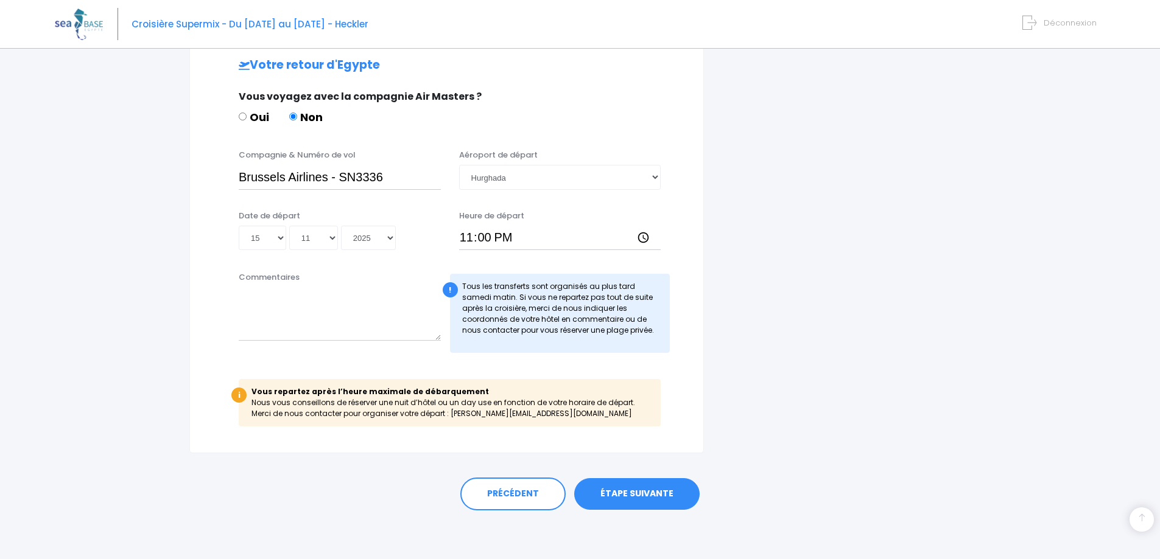
click at [609, 499] on link "ÉTAPE SUIVANTE" at bounding box center [636, 494] width 125 height 32
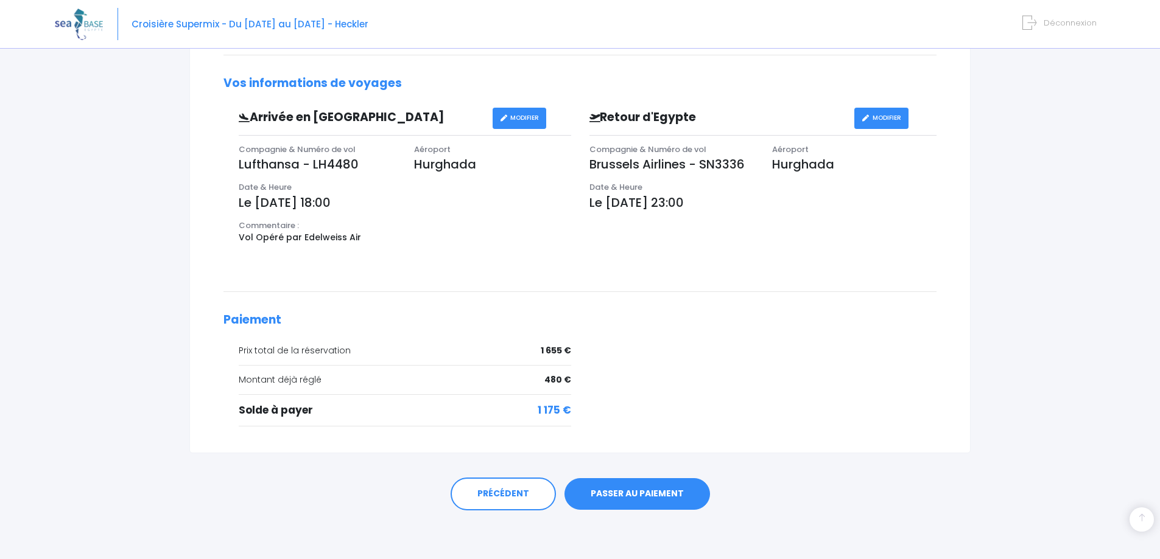
scroll to position [268, 0]
